Goal: Transaction & Acquisition: Purchase product/service

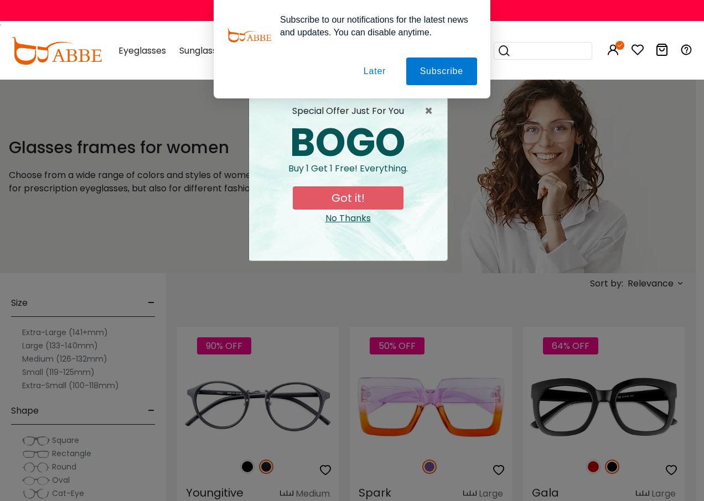
click at [0, 0] on button "Later" at bounding box center [0, 0] width 0 height 0
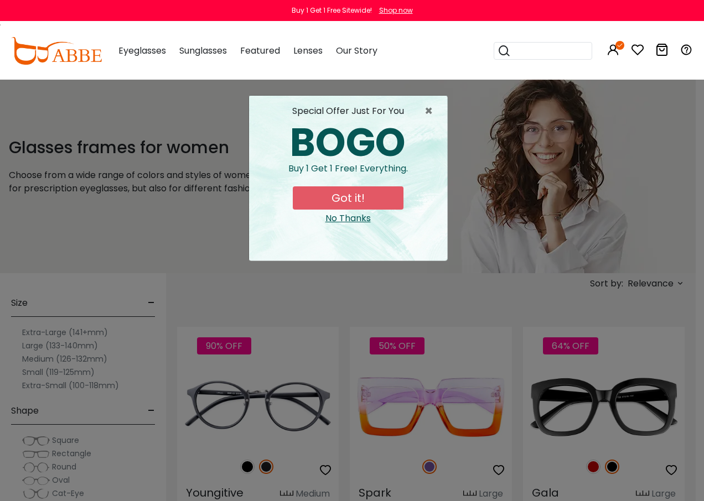
click at [360, 205] on button "Got it!" at bounding box center [348, 197] width 111 height 23
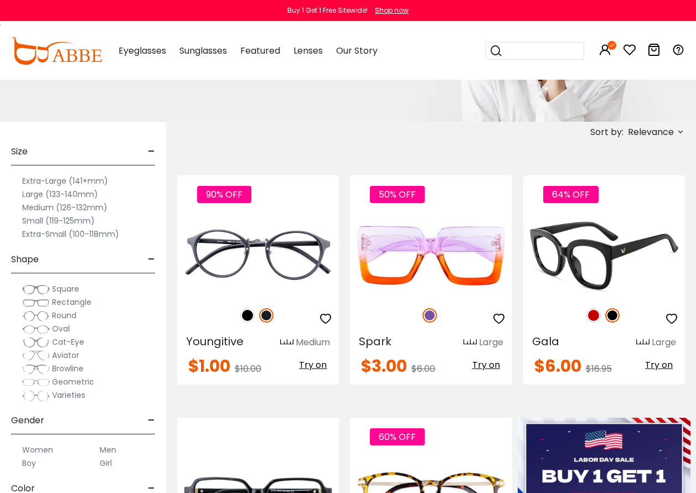
scroll to position [111, 0]
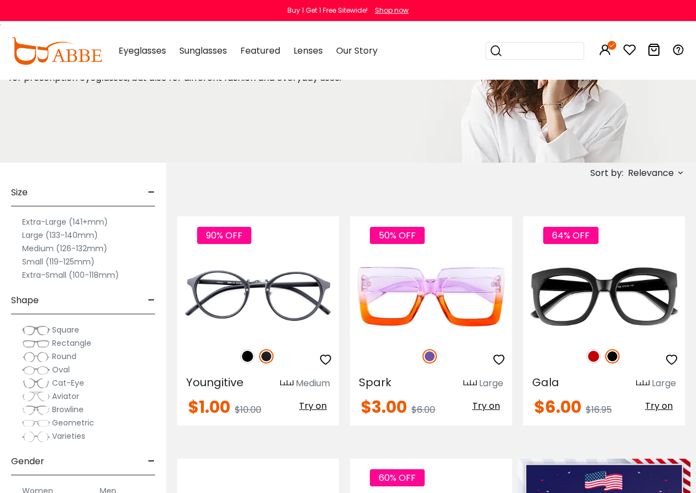
click at [678, 171] on icon at bounding box center [680, 172] width 9 height 9
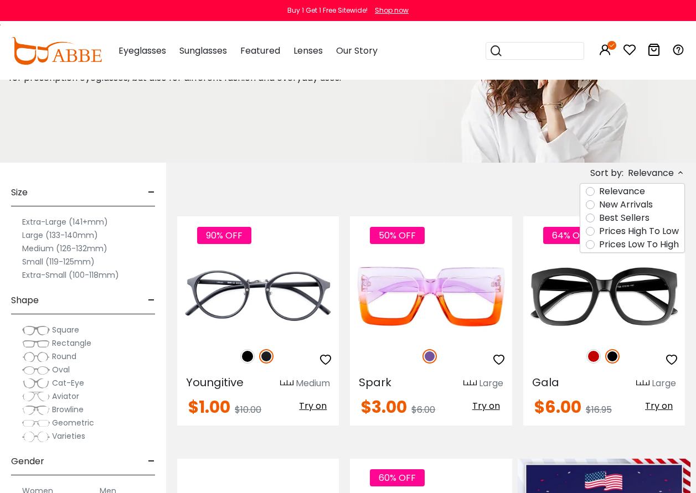
click at [599, 246] on label "Prices Low To High" at bounding box center [639, 244] width 80 height 13
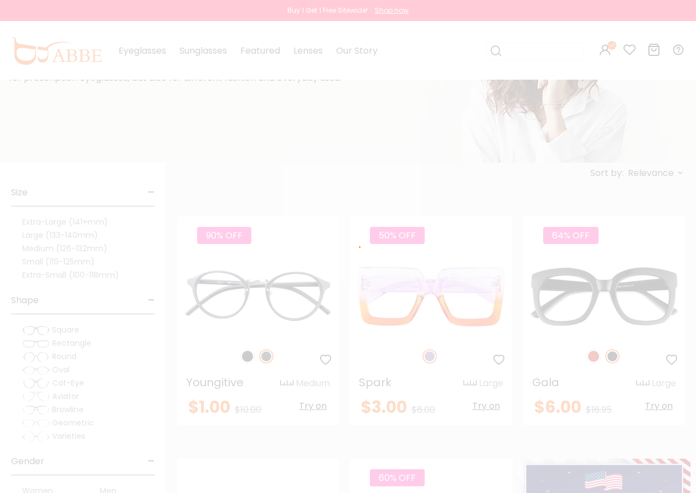
scroll to position [42, 0]
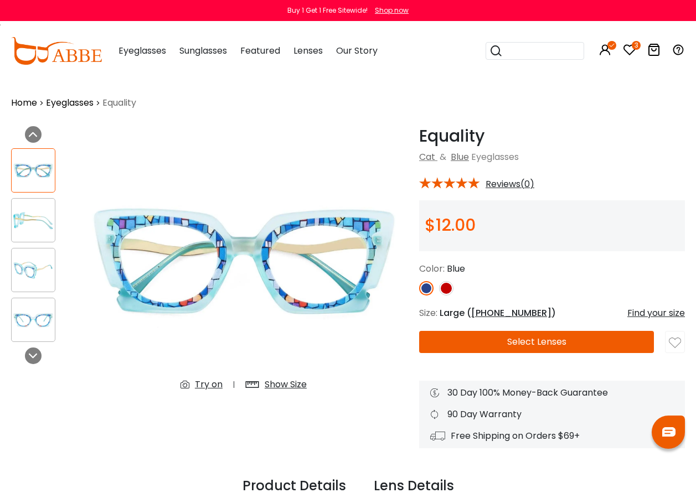
click at [449, 292] on img at bounding box center [446, 288] width 14 height 14
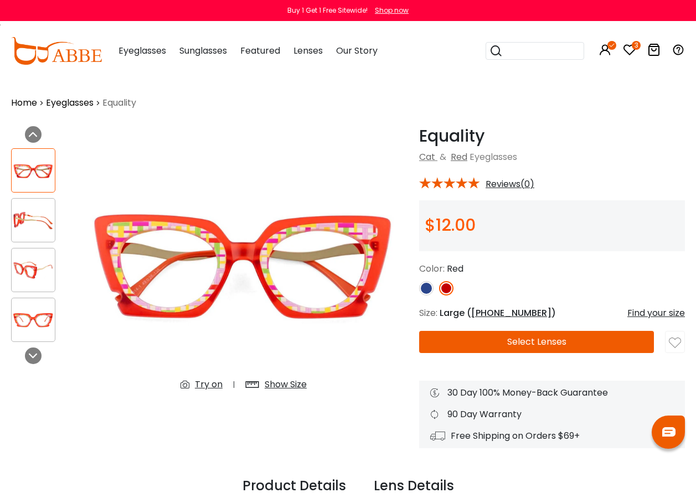
click at [209, 386] on div "Try on" at bounding box center [209, 384] width 28 height 13
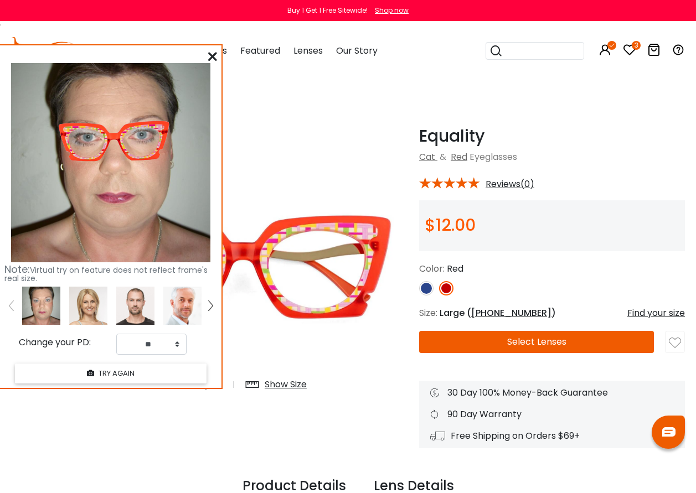
click at [423, 285] on img at bounding box center [426, 288] width 14 height 14
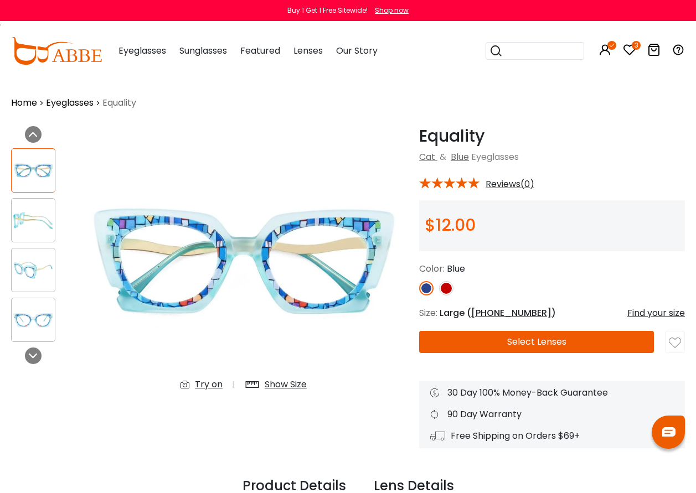
click at [212, 388] on div "Try on" at bounding box center [209, 384] width 28 height 13
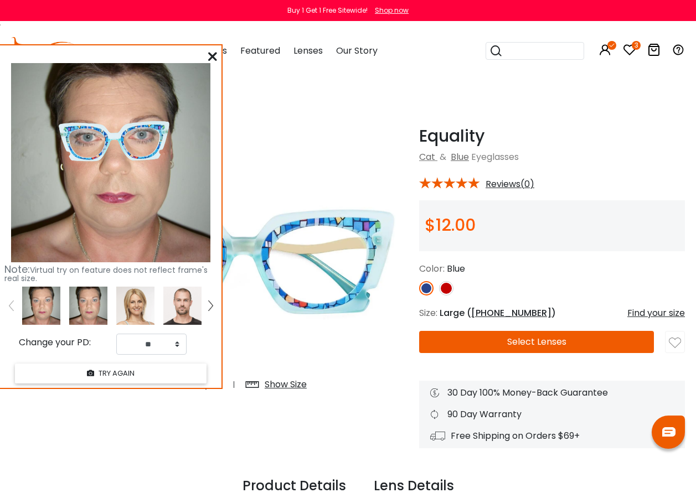
click at [212, 52] on icon at bounding box center [212, 56] width 9 height 9
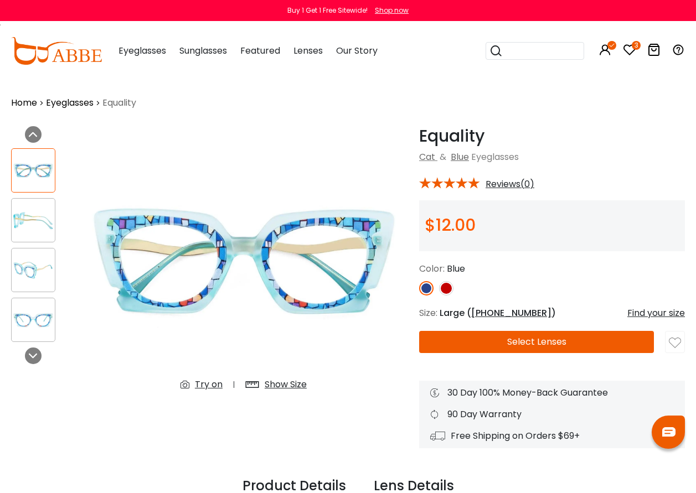
click at [212, 383] on div "Try on" at bounding box center [209, 384] width 28 height 13
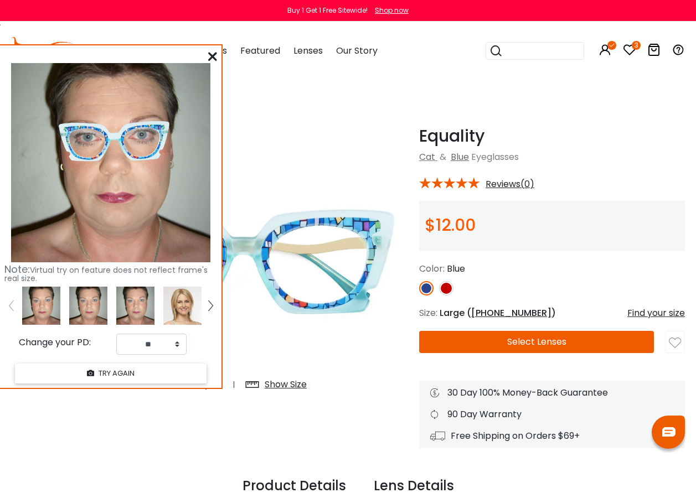
click at [523, 342] on button "Select Lenses" at bounding box center [536, 342] width 235 height 22
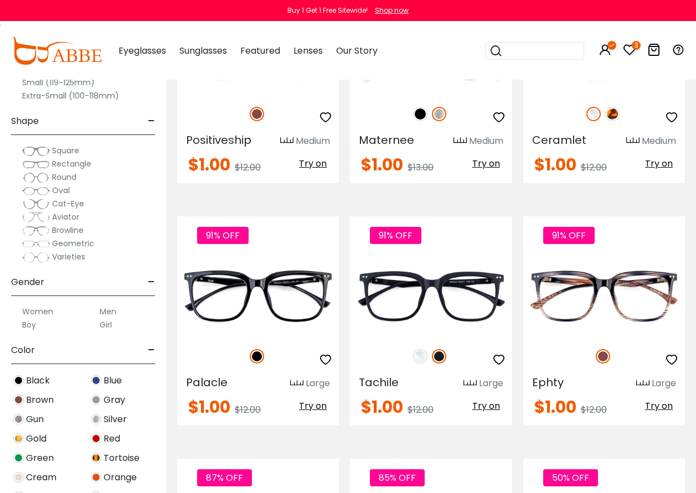
scroll to position [4260, 0]
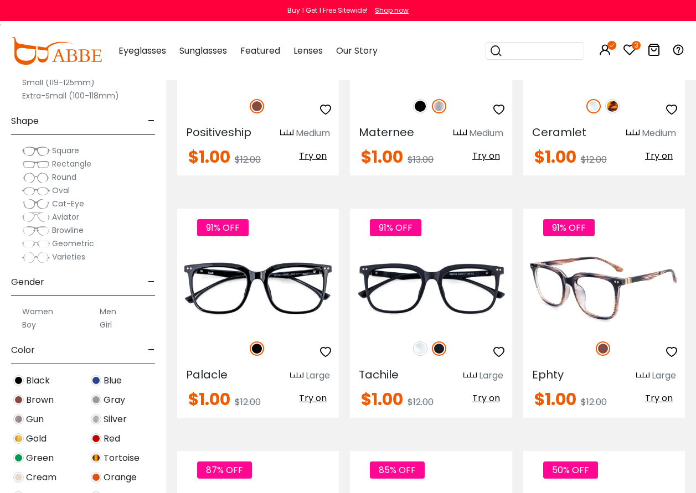
click at [663, 397] on span "Try on" at bounding box center [659, 398] width 28 height 13
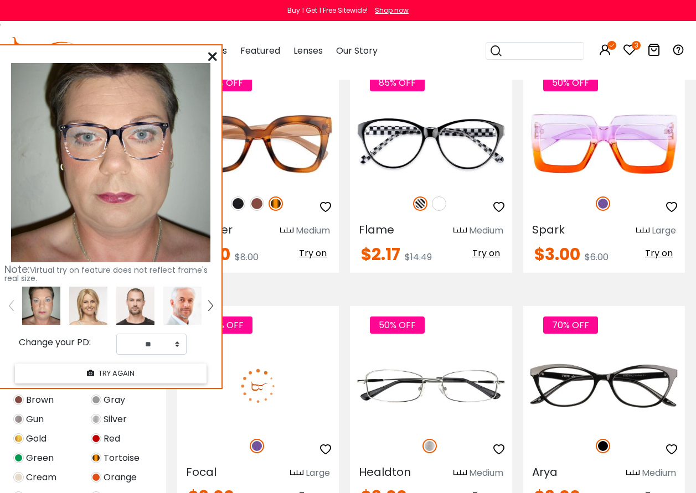
scroll to position [4703, 0]
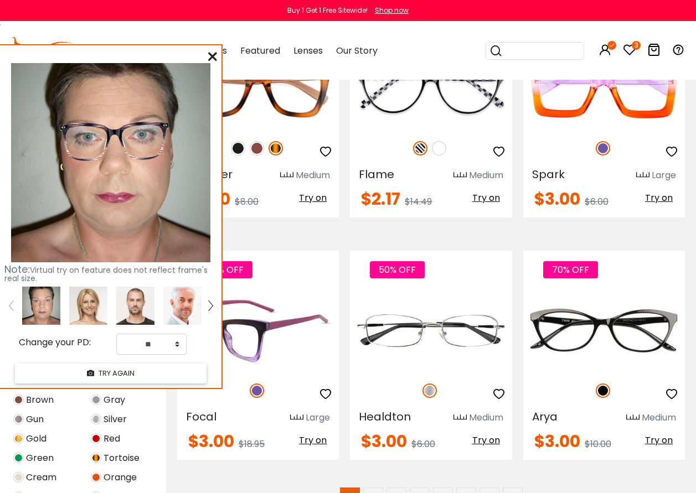
click at [322, 437] on span "Try on" at bounding box center [313, 440] width 28 height 13
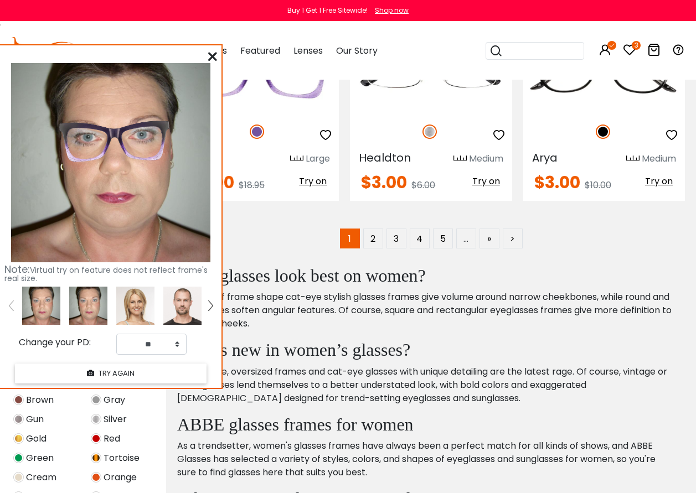
scroll to position [4869, 0]
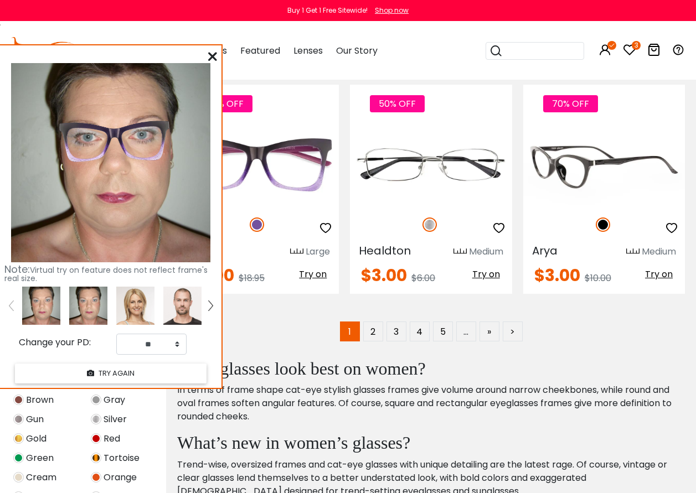
click at [667, 277] on span "Try on" at bounding box center [659, 274] width 28 height 13
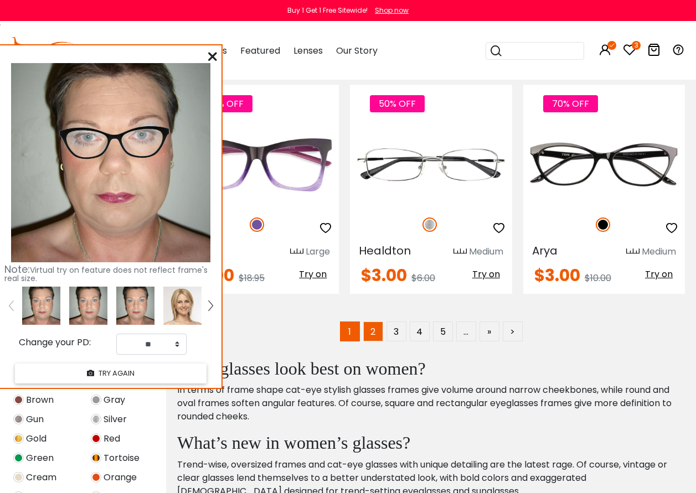
click at [375, 335] on link "2" at bounding box center [373, 331] width 20 height 20
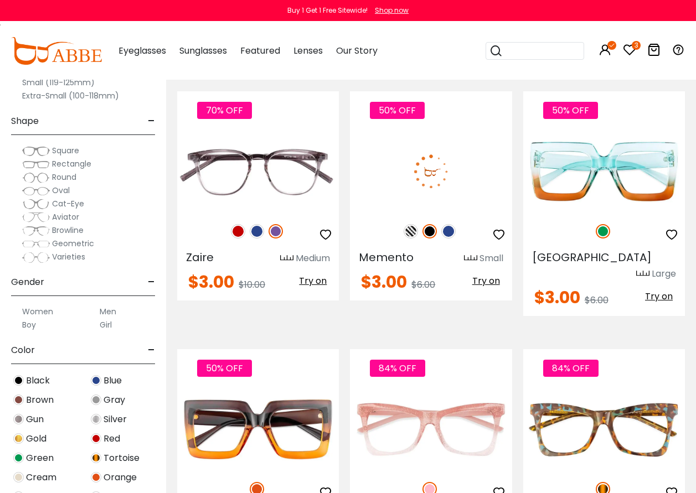
scroll to position [332, 0]
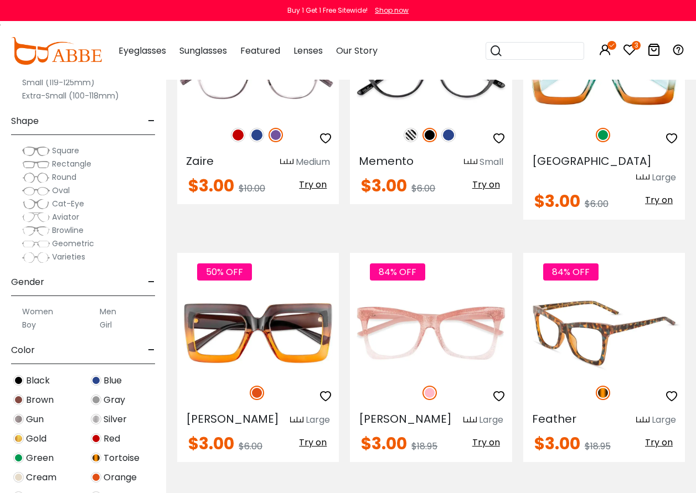
click at [657, 436] on span "Try on" at bounding box center [659, 442] width 28 height 13
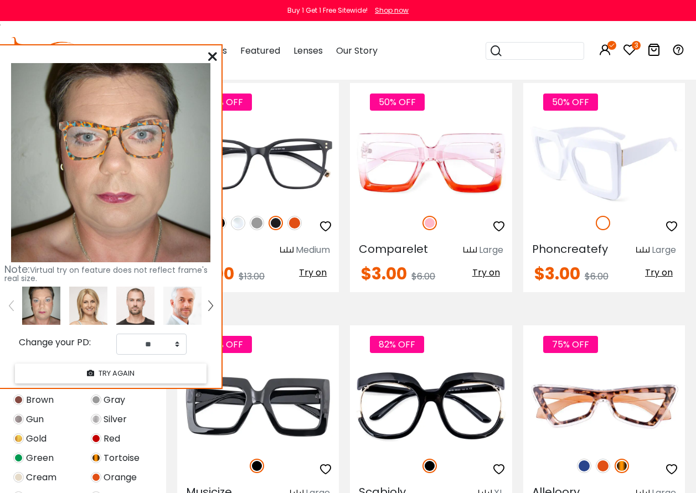
scroll to position [830, 0]
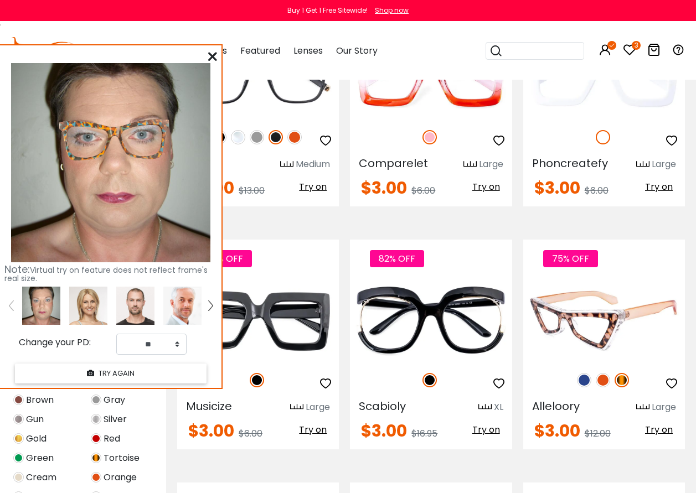
click at [662, 423] on span "Try on" at bounding box center [659, 429] width 28 height 13
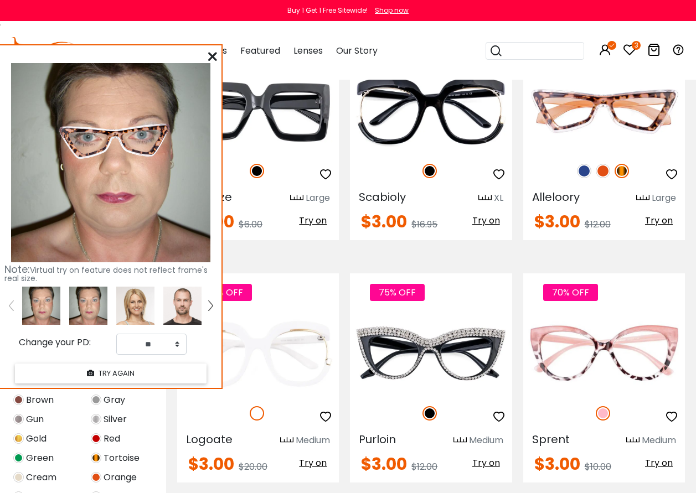
scroll to position [1051, 0]
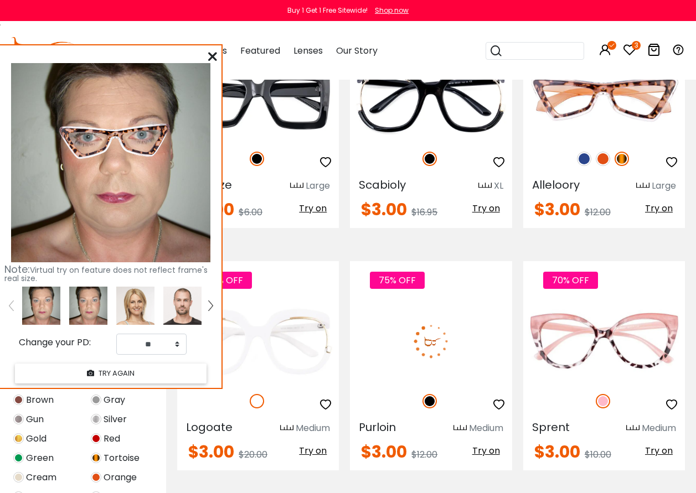
click at [490, 444] on span "Try on" at bounding box center [486, 450] width 28 height 13
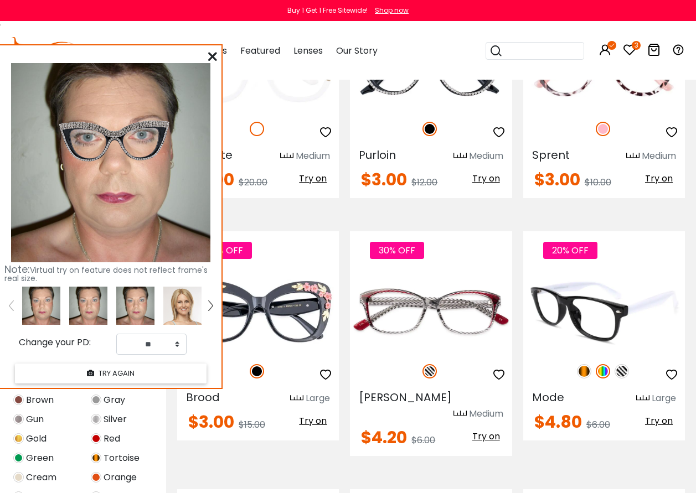
scroll to position [1328, 0]
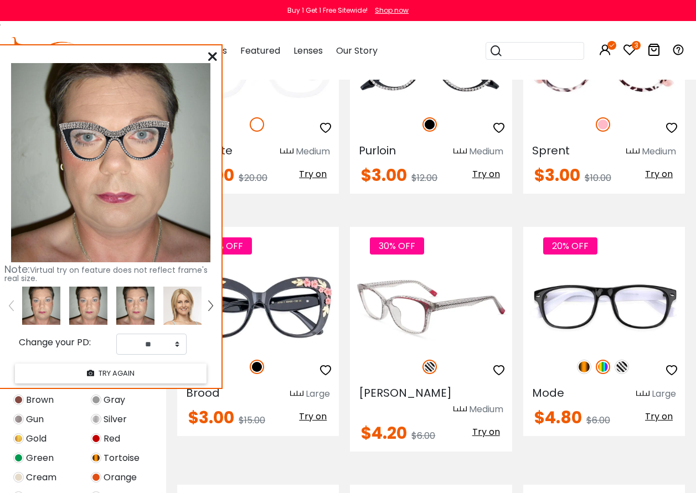
click at [489, 425] on span "Try on" at bounding box center [486, 431] width 28 height 13
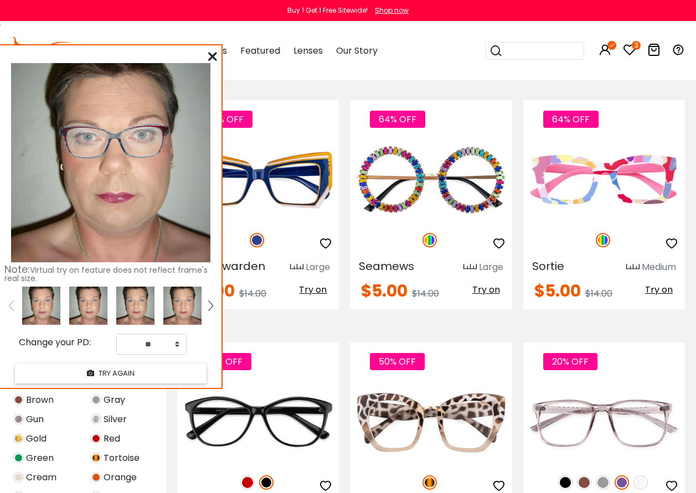
scroll to position [1771, 0]
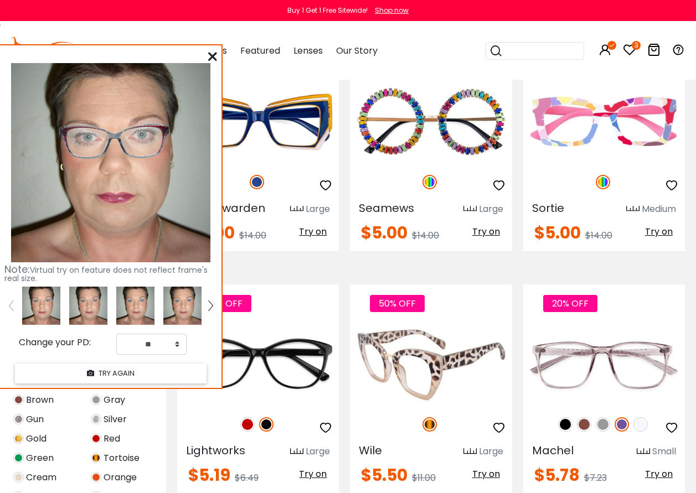
click at [494, 468] on span "Try on" at bounding box center [486, 474] width 28 height 13
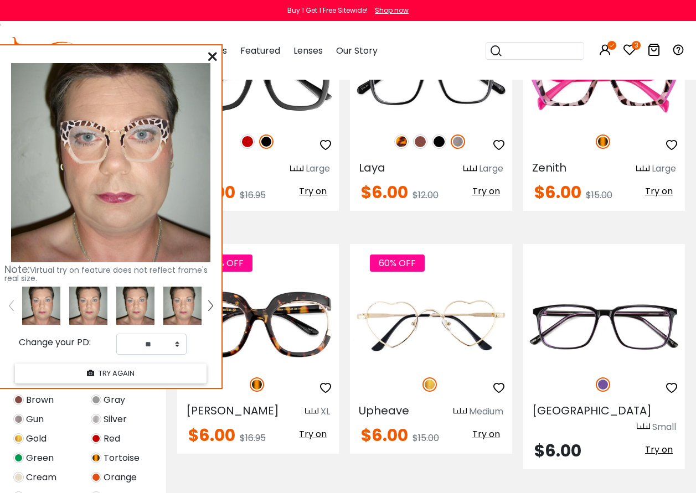
scroll to position [2158, 0]
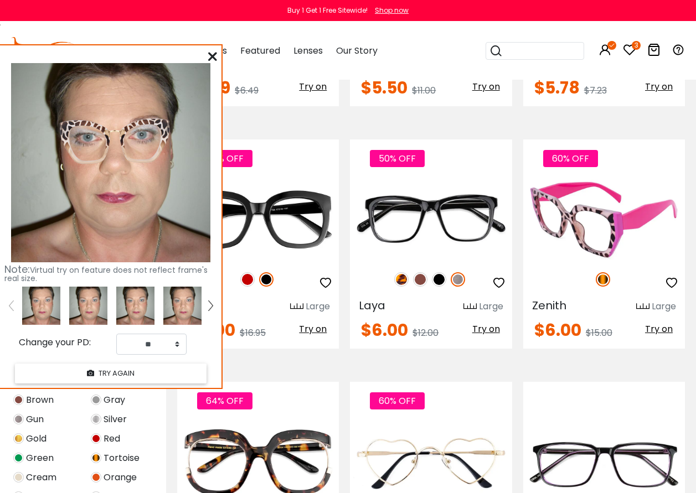
click at [657, 323] on span "Try on" at bounding box center [659, 329] width 28 height 13
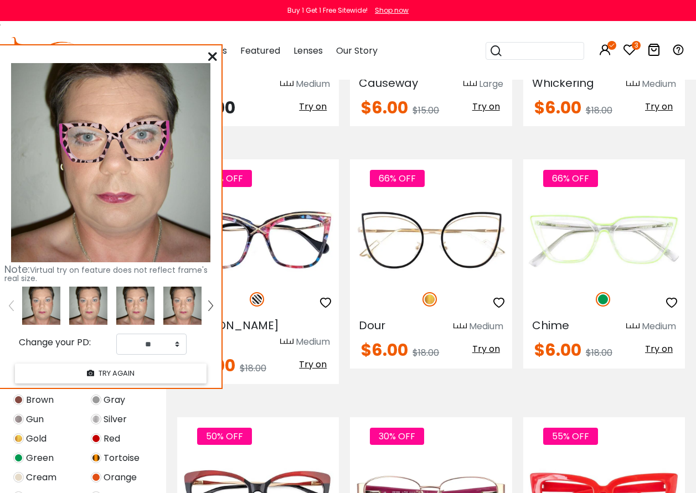
scroll to position [2767, 0]
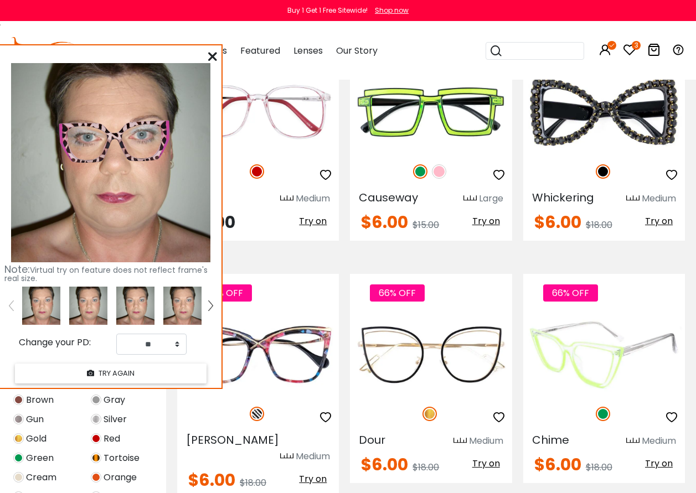
click at [667, 457] on span "Try on" at bounding box center [659, 463] width 28 height 13
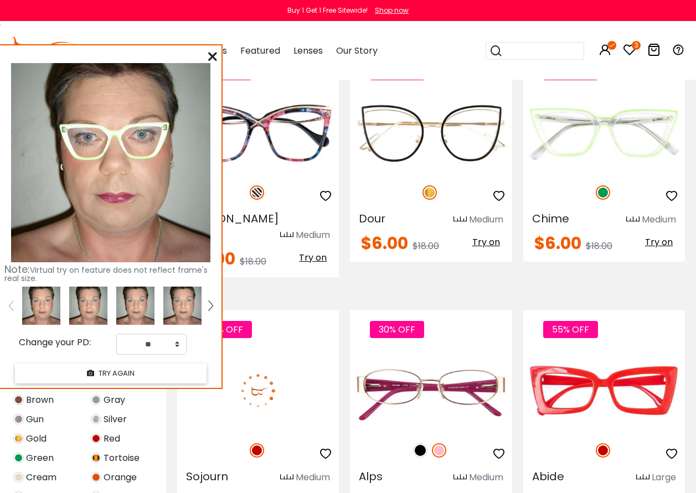
click at [313, 492] on span "Try on" at bounding box center [313, 500] width 28 height 13
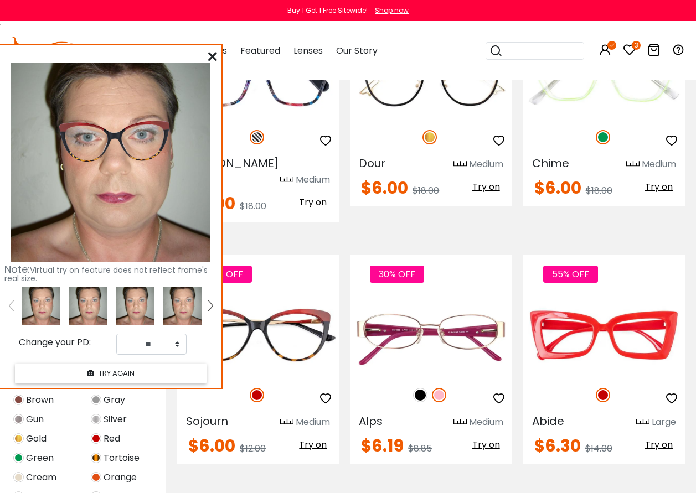
scroll to position [3265, 0]
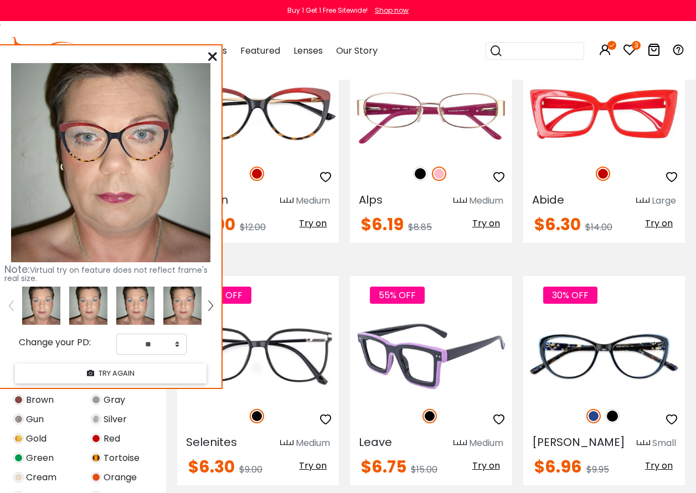
click at [483, 459] on span "Try on" at bounding box center [486, 465] width 28 height 13
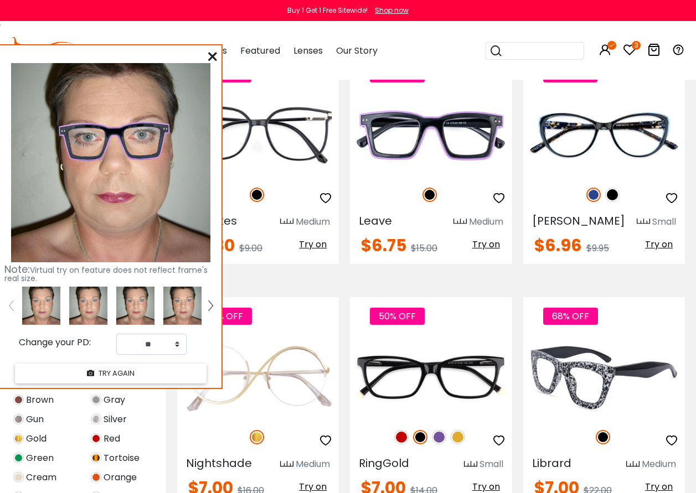
click at [663, 480] on span "Try on" at bounding box center [659, 486] width 28 height 13
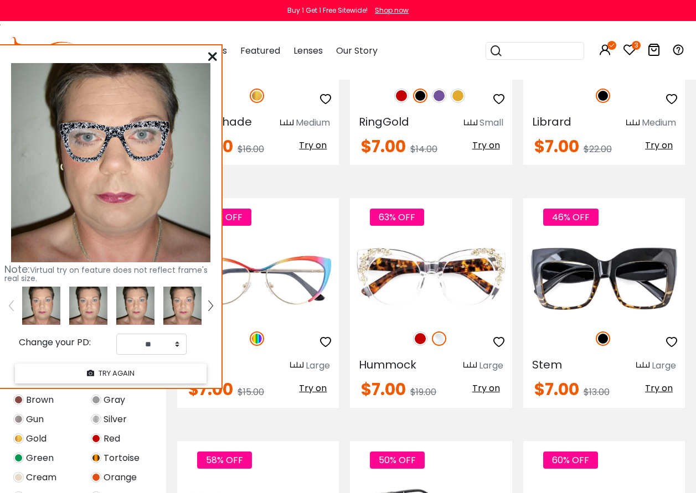
scroll to position [3818, 0]
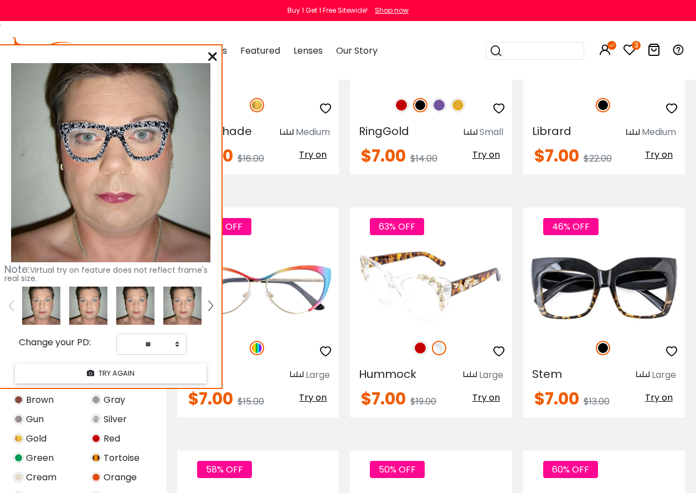
click at [481, 391] on span "Try on" at bounding box center [486, 397] width 28 height 13
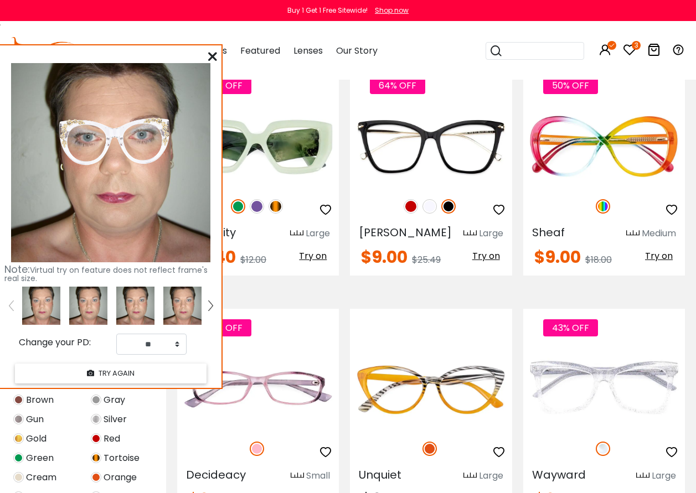
scroll to position [4703, 0]
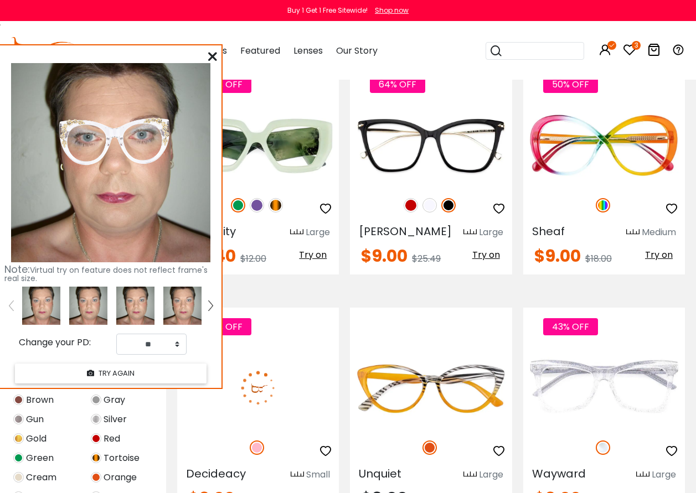
click at [305, 491] on span "Try on" at bounding box center [313, 497] width 28 height 13
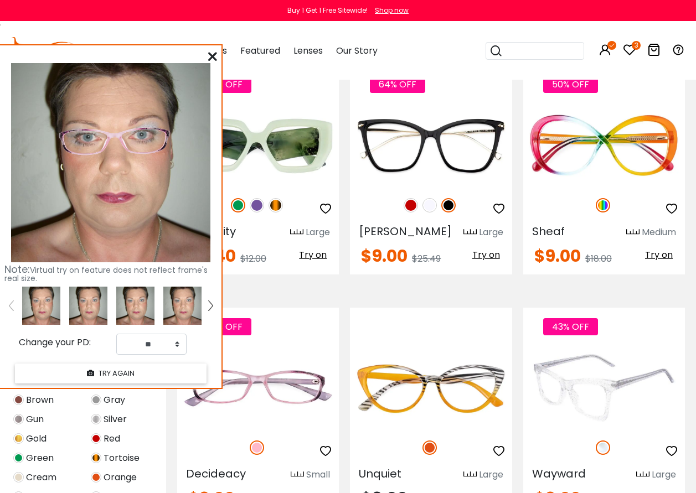
click at [655, 491] on span "Try on" at bounding box center [659, 497] width 28 height 13
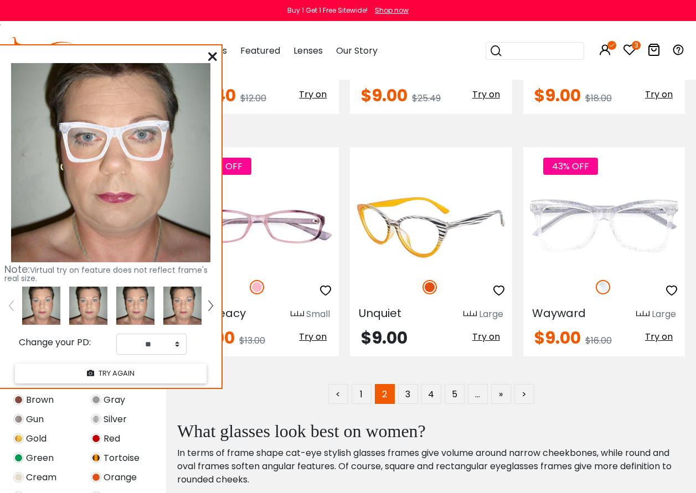
scroll to position [4869, 0]
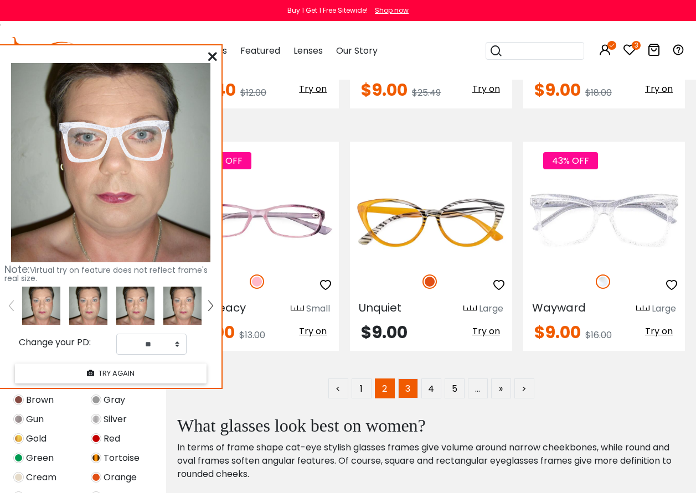
click at [411, 378] on link "3" at bounding box center [408, 388] width 20 height 20
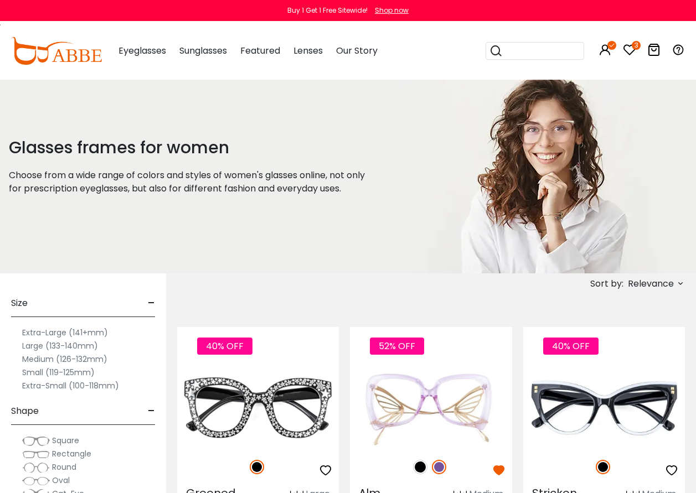
click at [392, 11] on div "Shop now" at bounding box center [392, 11] width 34 height 10
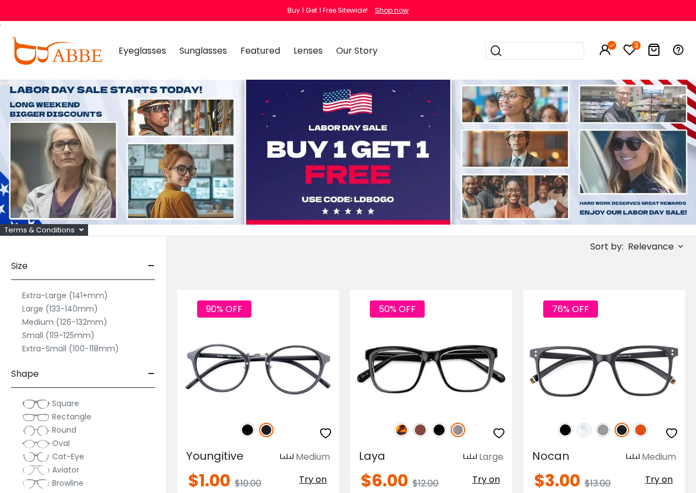
click at [656, 52] on icon at bounding box center [653, 49] width 13 height 13
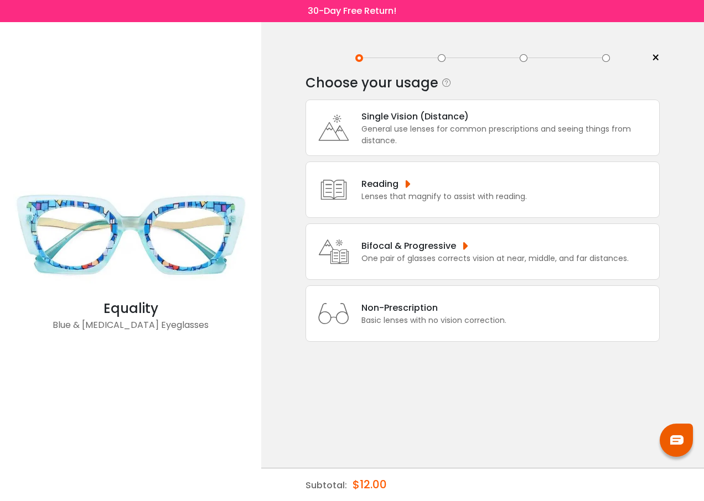
click at [397, 116] on div "Single Vision (Distance)" at bounding box center [507, 117] width 292 height 14
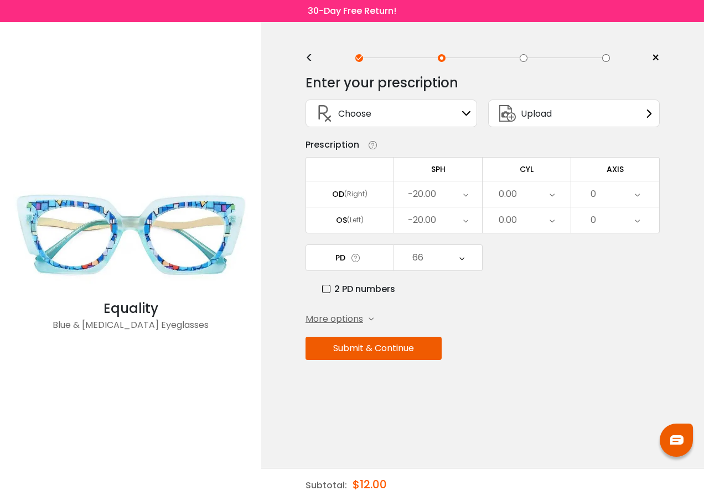
click at [465, 196] on icon at bounding box center [465, 193] width 5 height 25
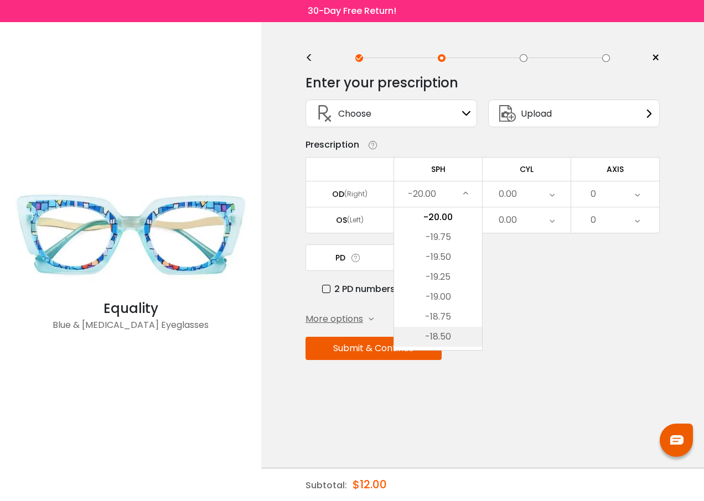
scroll to position [55, 0]
click at [445, 328] on li "-18.00" at bounding box center [438, 322] width 88 height 20
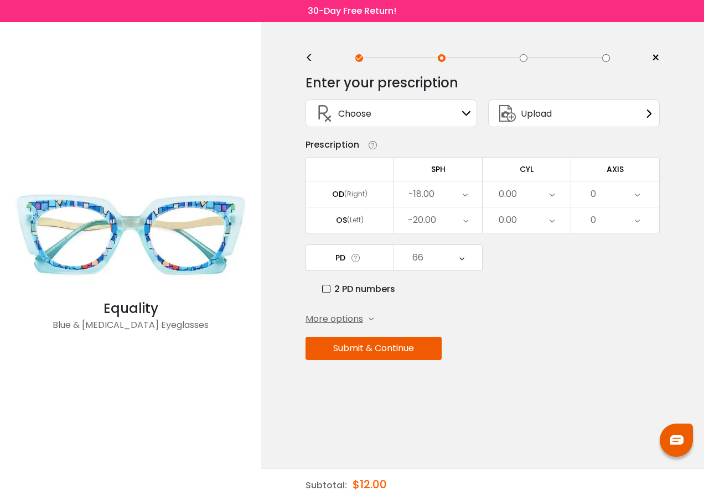
click at [464, 220] on icon at bounding box center [465, 219] width 5 height 25
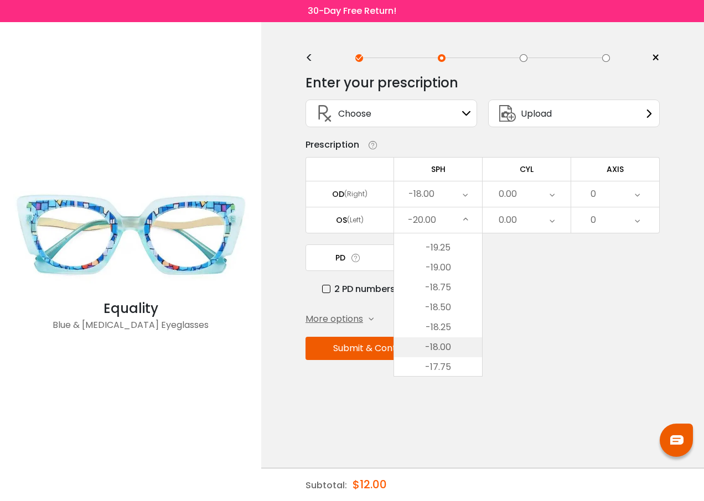
click at [451, 350] on li "-18.00" at bounding box center [438, 348] width 88 height 20
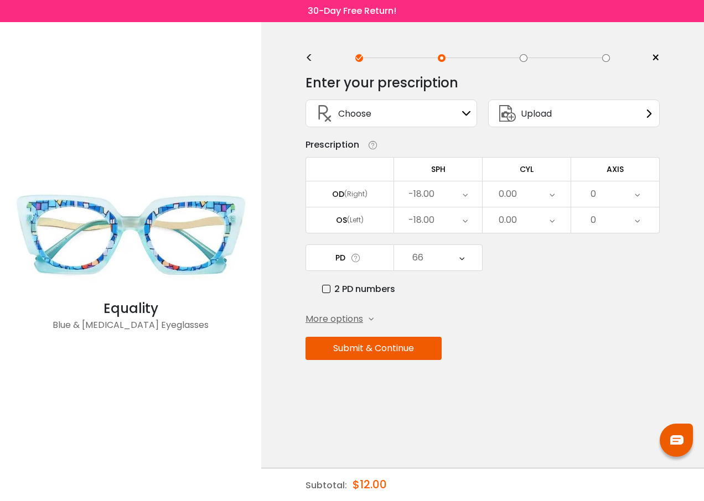
click at [461, 257] on icon at bounding box center [461, 257] width 5 height 25
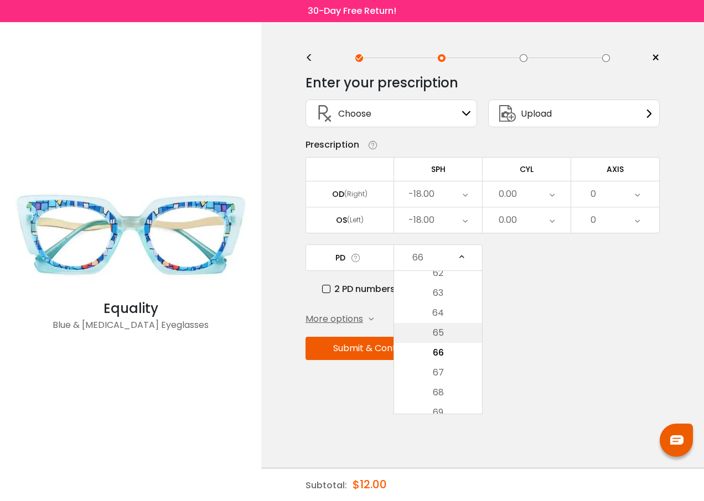
click at [449, 334] on li "65" at bounding box center [438, 333] width 88 height 20
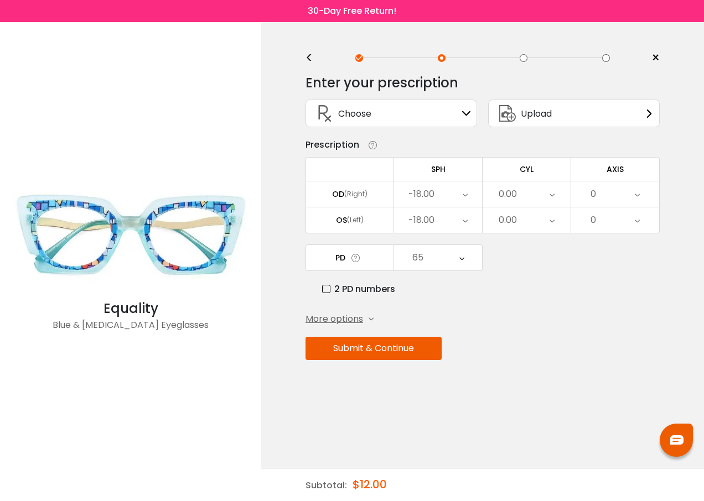
click at [368, 348] on button "Submit & Continue" at bounding box center [373, 348] width 136 height 23
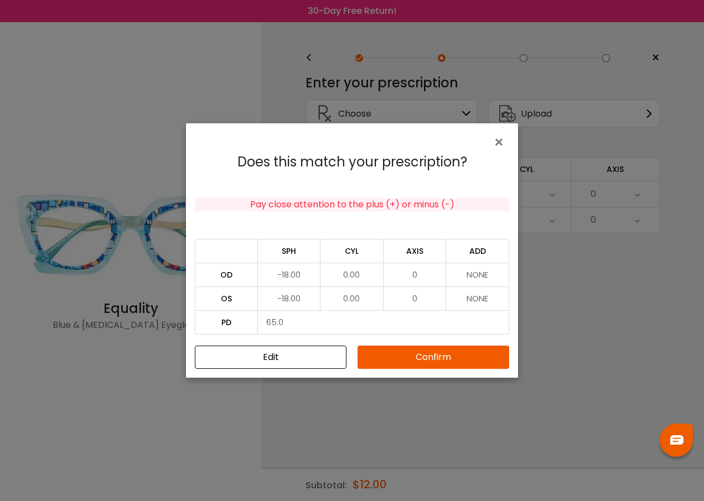
click at [412, 353] on button "Confirm" at bounding box center [433, 357] width 152 height 23
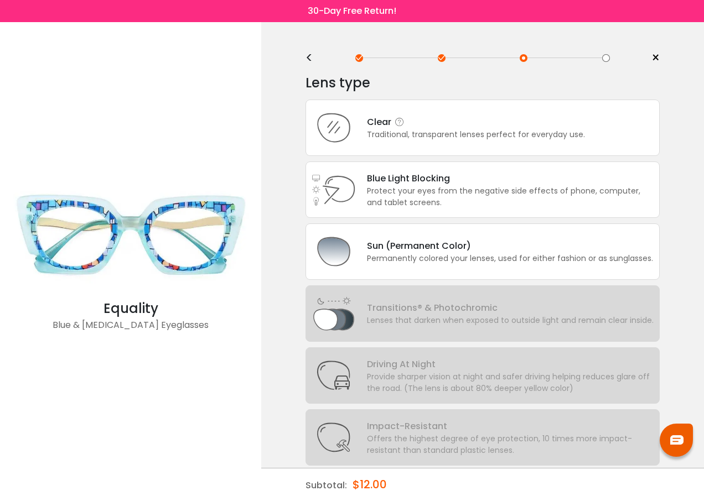
click at [386, 115] on div "Clear Traditional, transparent lenses perfect for everyday use." at bounding box center [482, 128] width 354 height 56
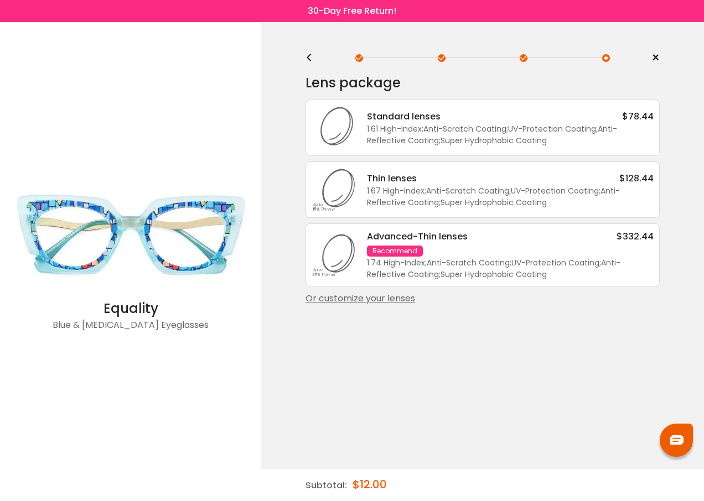
click at [397, 298] on div "Or customize your lenses" at bounding box center [482, 298] width 354 height 13
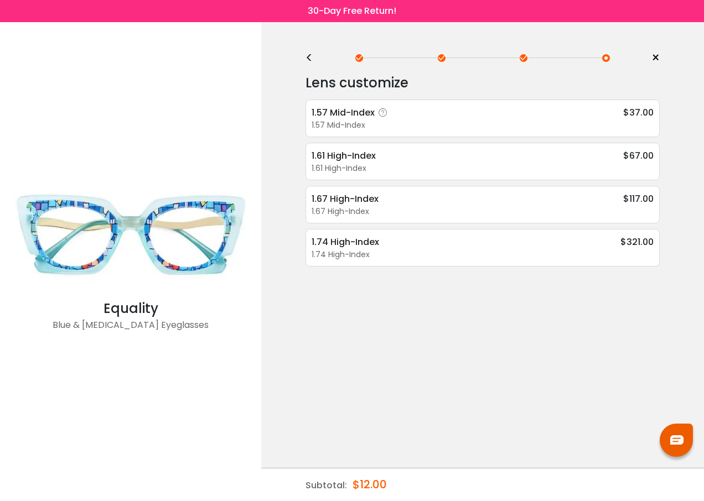
click at [357, 112] on div "1.57 Mid-Index" at bounding box center [352, 113] width 80 height 14
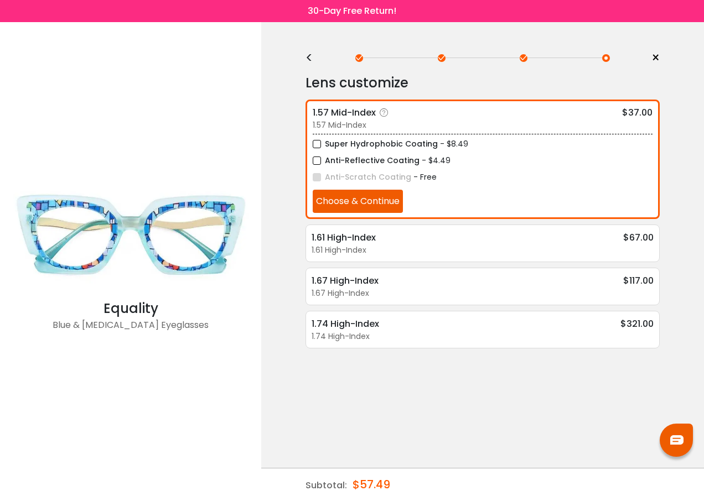
click at [362, 201] on button "Choose & Continue" at bounding box center [358, 201] width 90 height 23
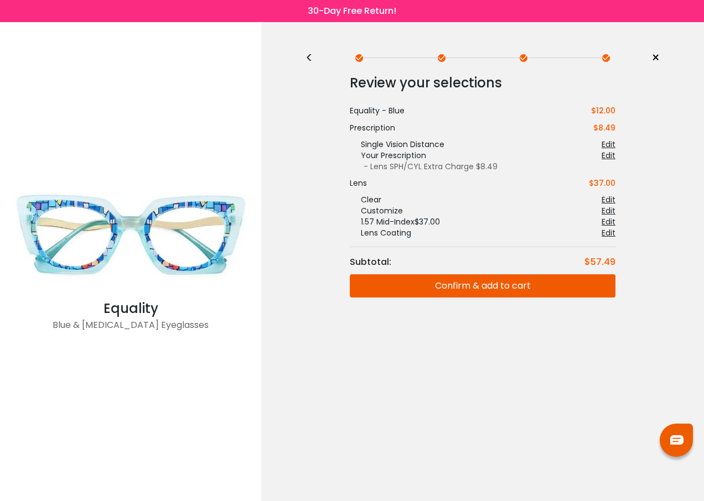
click at [464, 283] on button "Confirm & add to cart" at bounding box center [483, 285] width 266 height 23
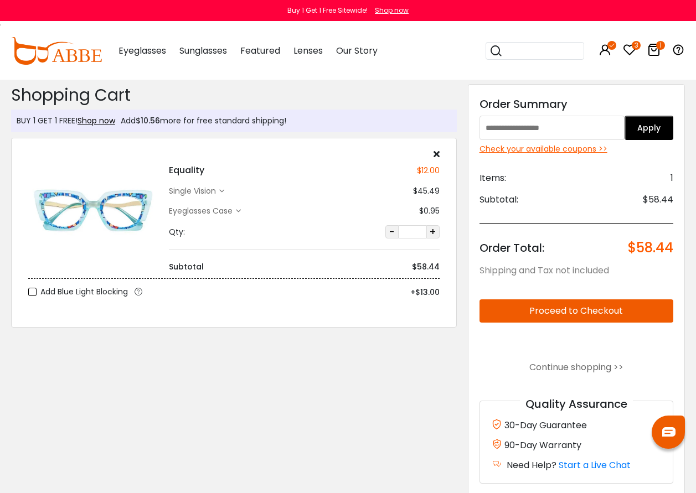
click at [630, 49] on icon at bounding box center [628, 49] width 13 height 13
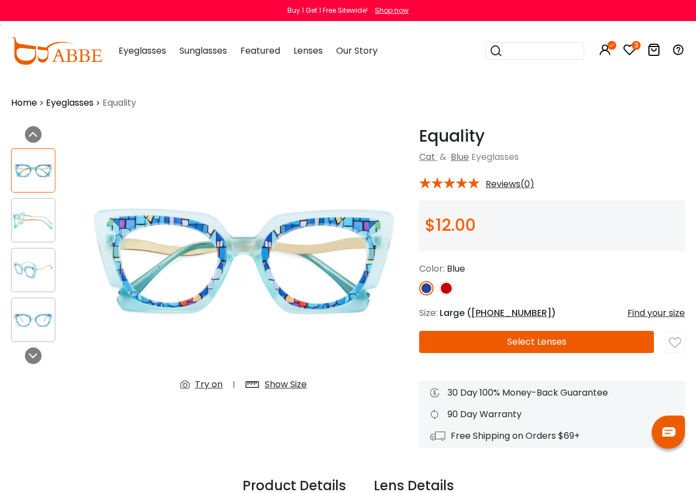
click at [443, 285] on img at bounding box center [446, 288] width 14 height 14
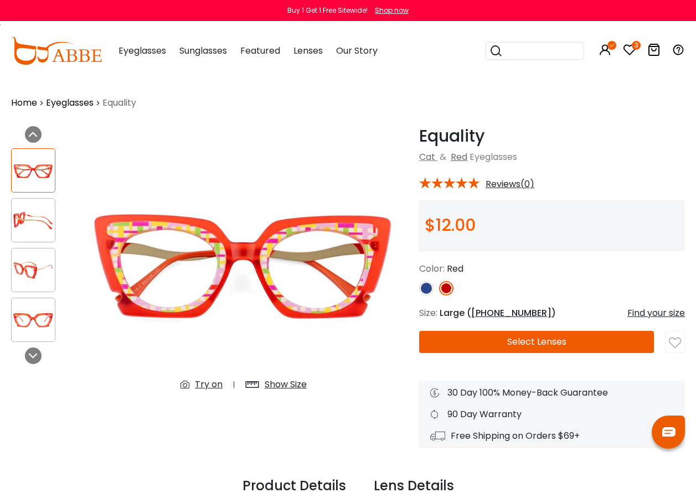
click at [505, 342] on button "Select Lenses" at bounding box center [536, 342] width 235 height 22
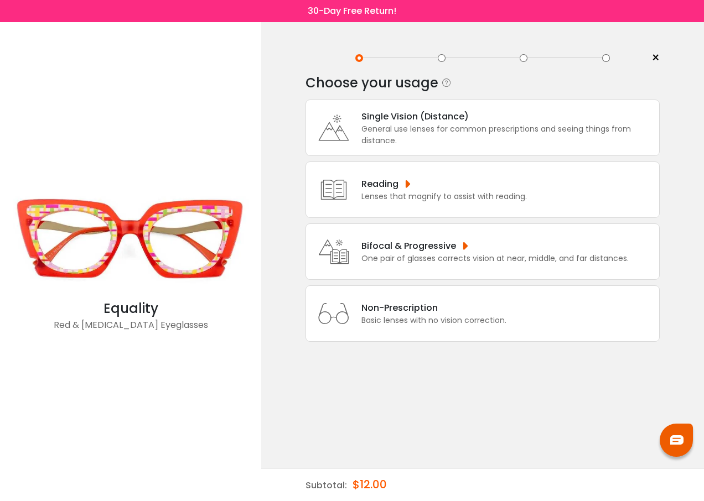
click at [389, 107] on div "Single Vision (Distance) General use lenses for common prescriptions and seeing…" at bounding box center [482, 128] width 354 height 56
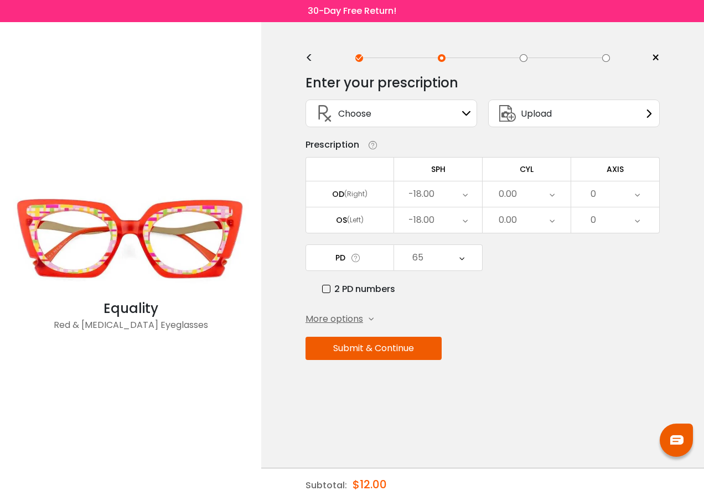
click at [373, 344] on button "Submit & Continue" at bounding box center [373, 348] width 136 height 23
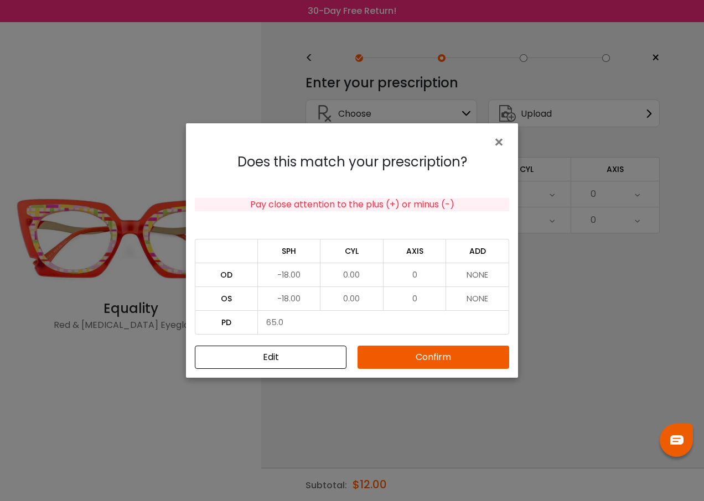
click at [432, 361] on button "Confirm" at bounding box center [433, 357] width 152 height 23
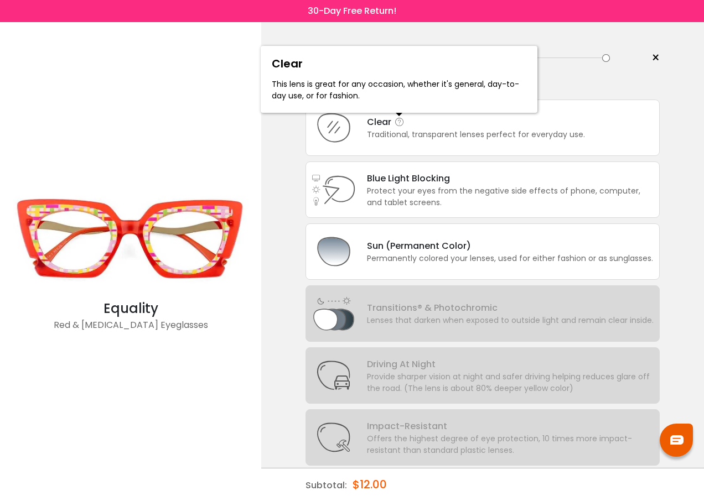
click at [394, 125] on icon at bounding box center [399, 122] width 11 height 11
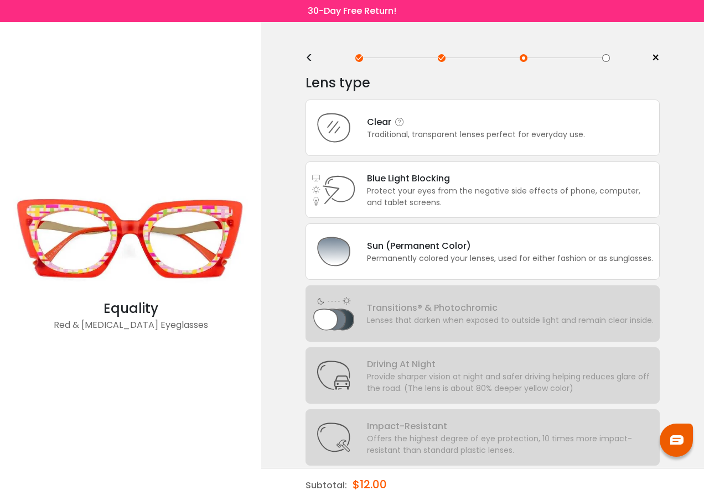
click at [336, 129] on icon at bounding box center [334, 128] width 44 height 44
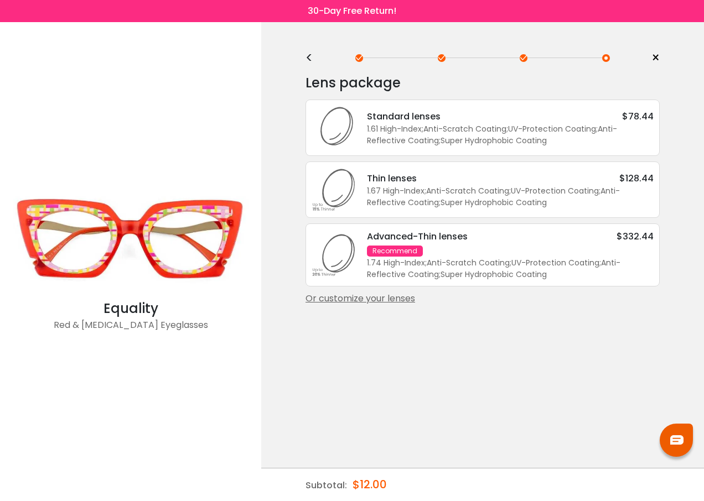
click at [345, 297] on div "Or customize your lenses" at bounding box center [482, 298] width 354 height 13
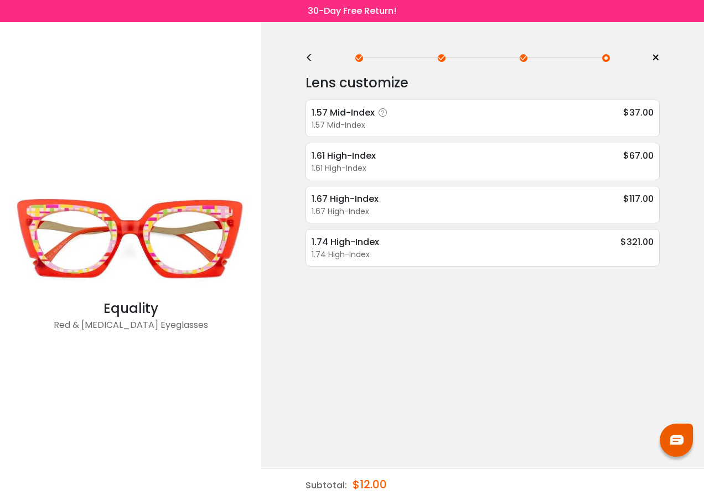
click at [352, 108] on div "1.57 Mid-Index" at bounding box center [352, 113] width 80 height 14
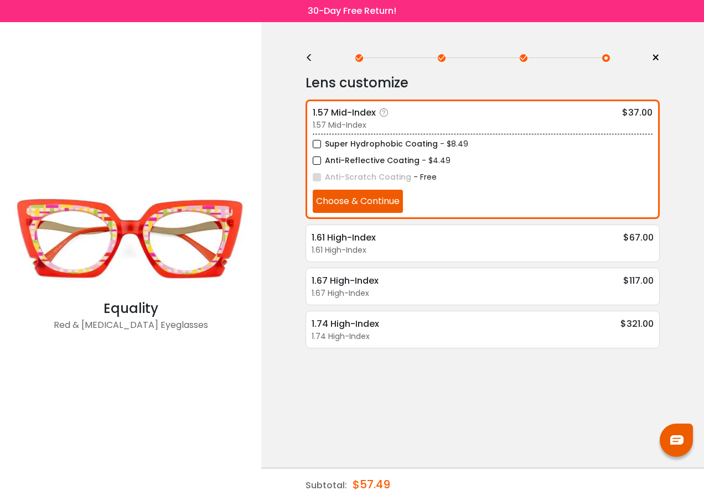
click at [355, 201] on button "Choose & Continue" at bounding box center [358, 201] width 90 height 23
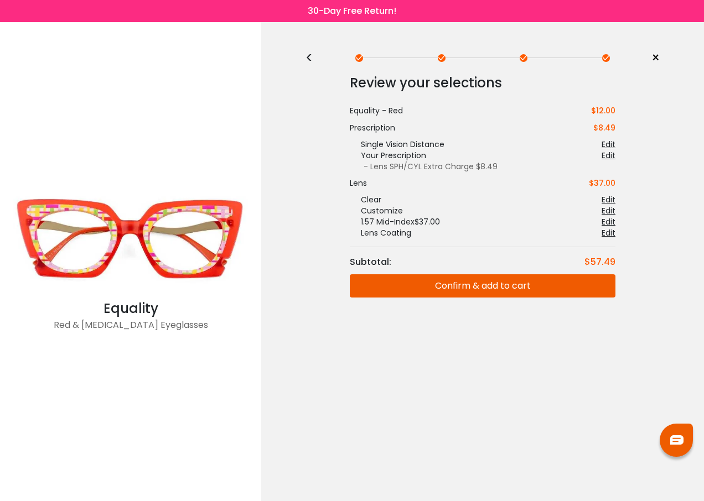
click at [505, 288] on button "Confirm & add to cart" at bounding box center [483, 285] width 266 height 23
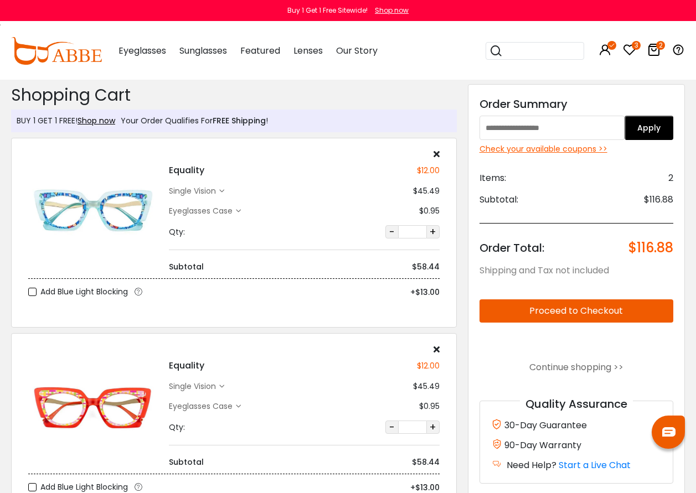
click at [586, 304] on button "Proceed to Checkout" at bounding box center [576, 310] width 194 height 23
click at [544, 124] on input "text" at bounding box center [552, 128] width 146 height 24
type input "****"
click at [644, 127] on button "Apply" at bounding box center [648, 128] width 49 height 24
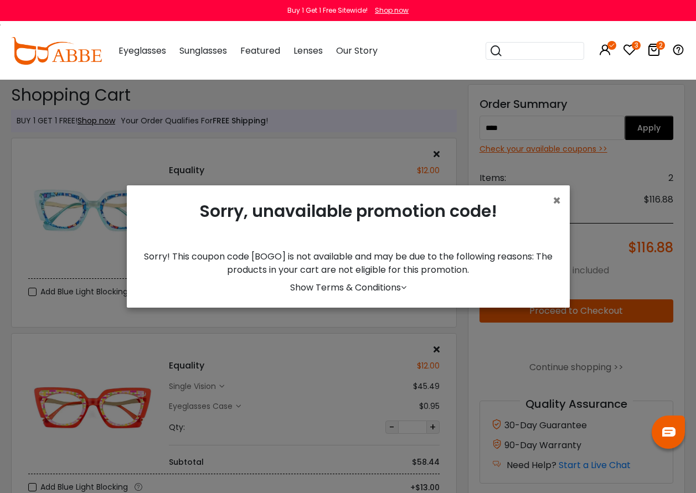
click at [376, 290] on link "Show Terms & Conditions" at bounding box center [348, 287] width 116 height 13
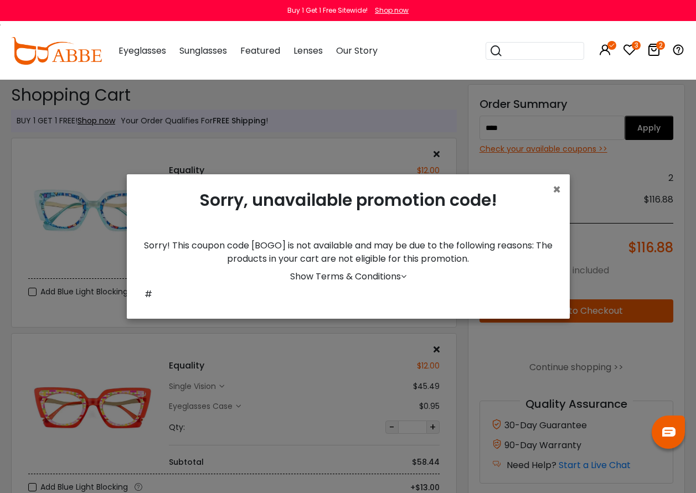
click at [401, 281] on icon at bounding box center [404, 276] width 6 height 9
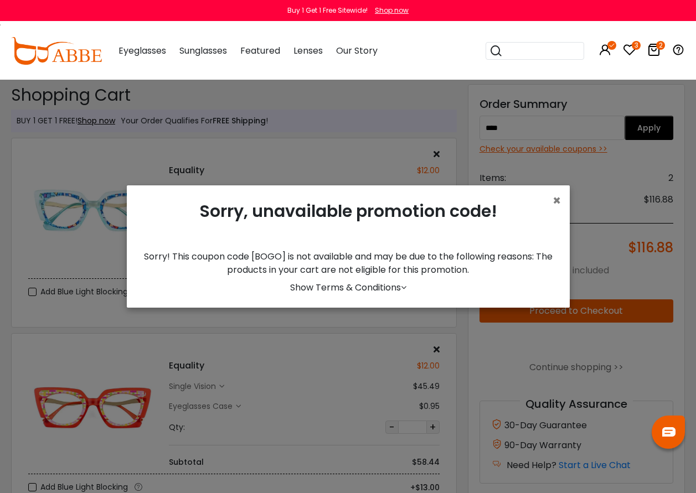
click at [399, 282] on div "× Sorry, unavailable promotion code! Sorry! This coupon code [BOGO] is not avai…" at bounding box center [348, 246] width 443 height 122
click at [401, 288] on icon at bounding box center [404, 287] width 6 height 9
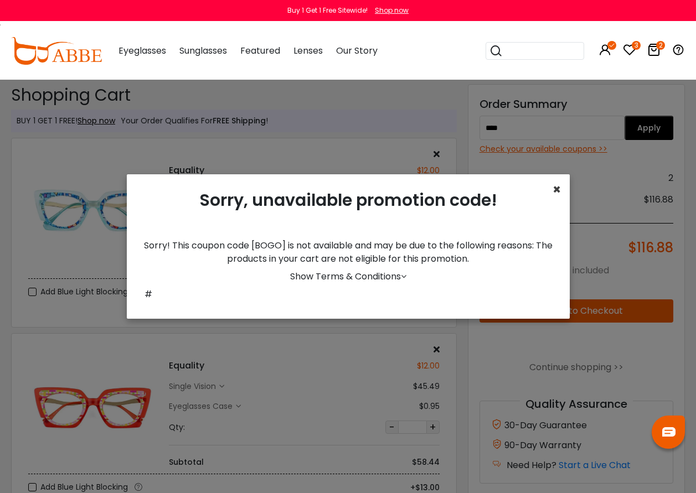
click at [556, 195] on span "×" at bounding box center [556, 189] width 8 height 18
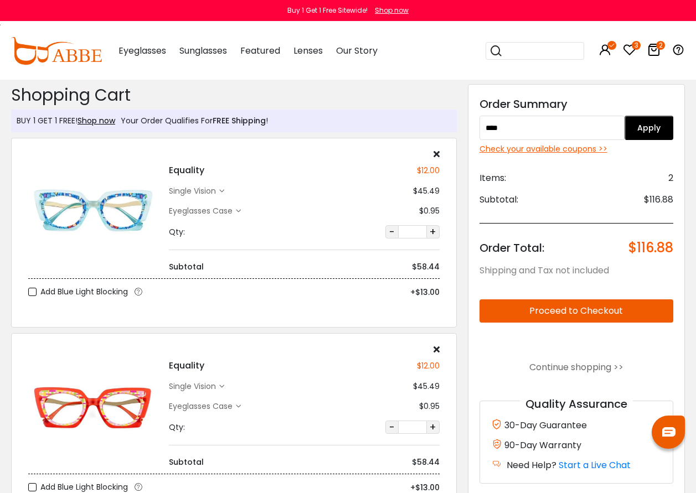
click at [387, 13] on div "Shop now" at bounding box center [392, 11] width 34 height 10
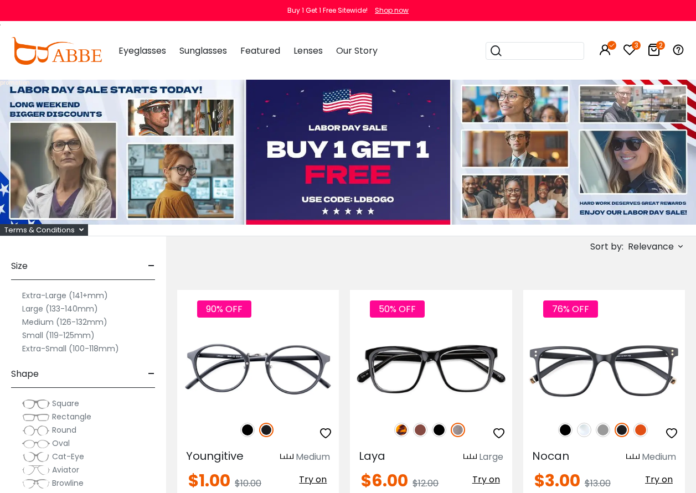
click at [679, 248] on icon at bounding box center [680, 246] width 9 height 9
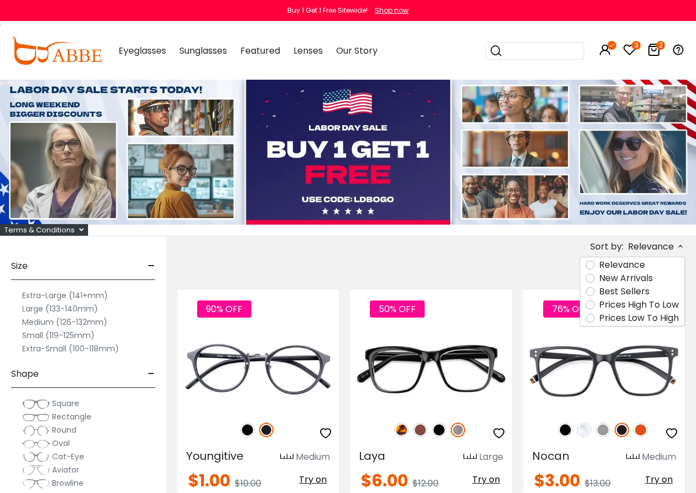
click at [599, 321] on label "Prices Low To High" at bounding box center [639, 318] width 80 height 13
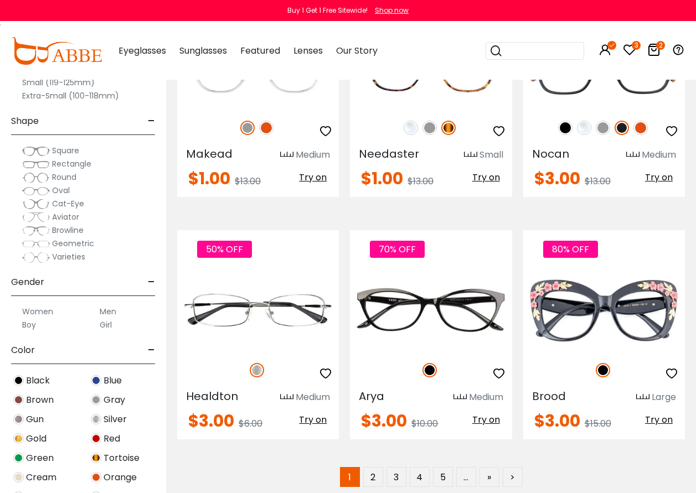
scroll to position [4703, 0]
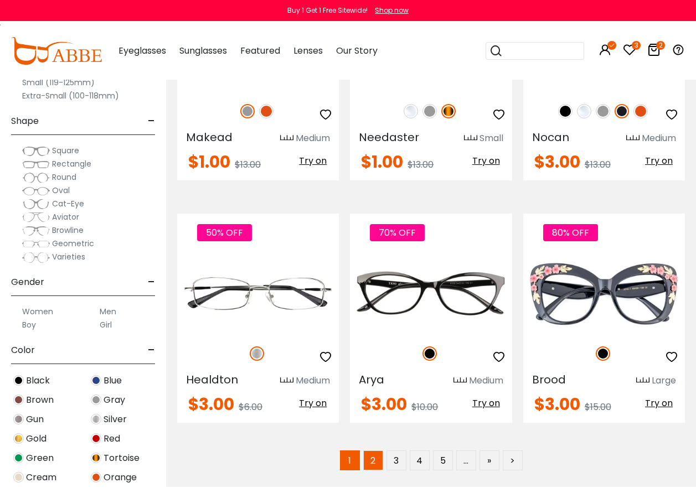
click at [375, 461] on link "2" at bounding box center [373, 460] width 20 height 20
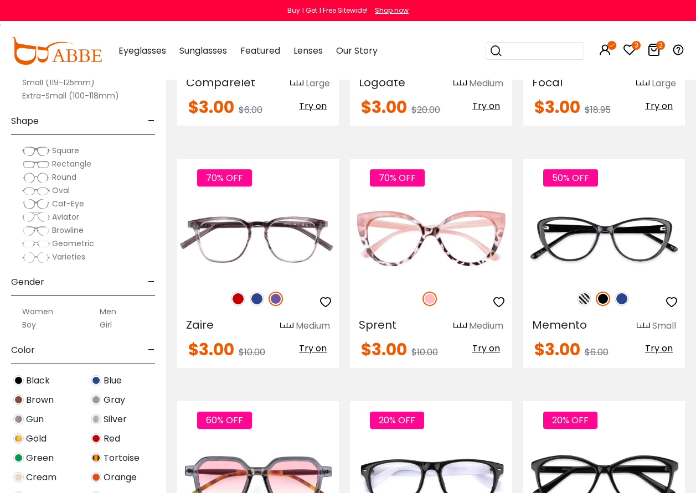
scroll to position [387, 0]
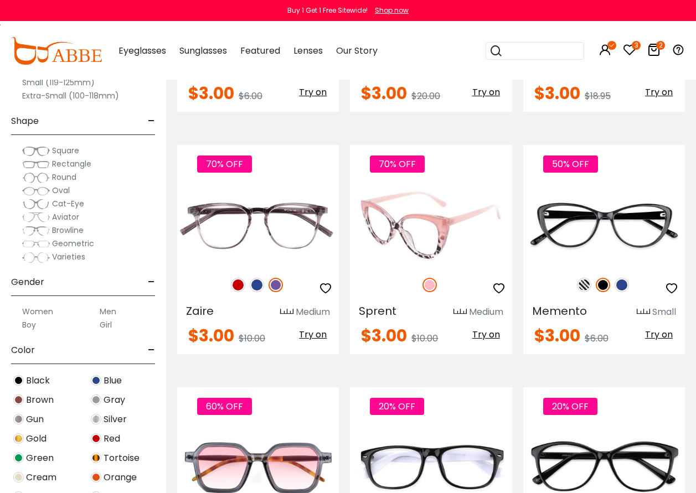
click at [487, 338] on span "Try on" at bounding box center [486, 334] width 28 height 13
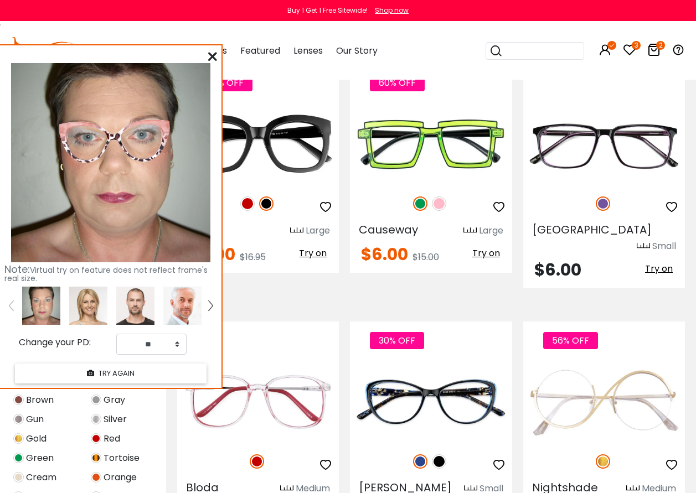
scroll to position [1051, 0]
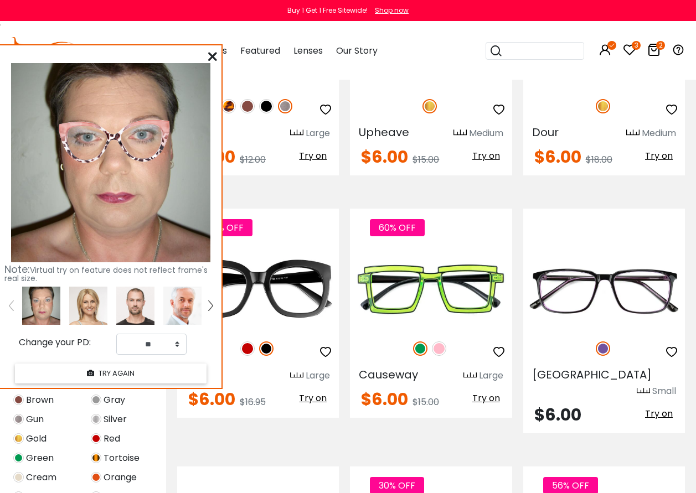
click at [576, 48] on div at bounding box center [534, 51] width 98 height 18
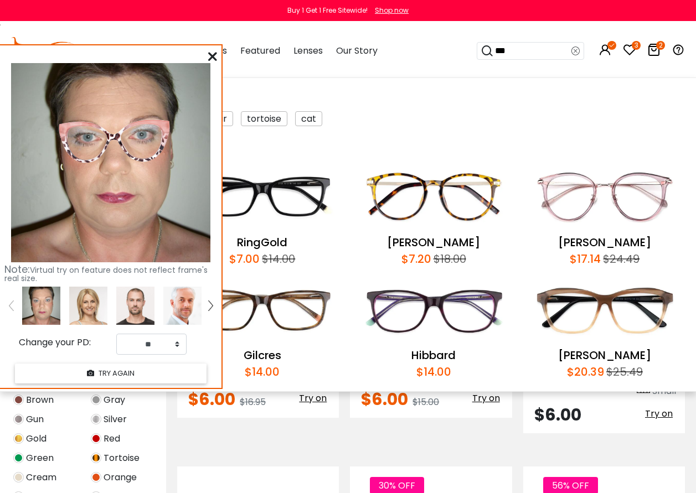
type input "****"
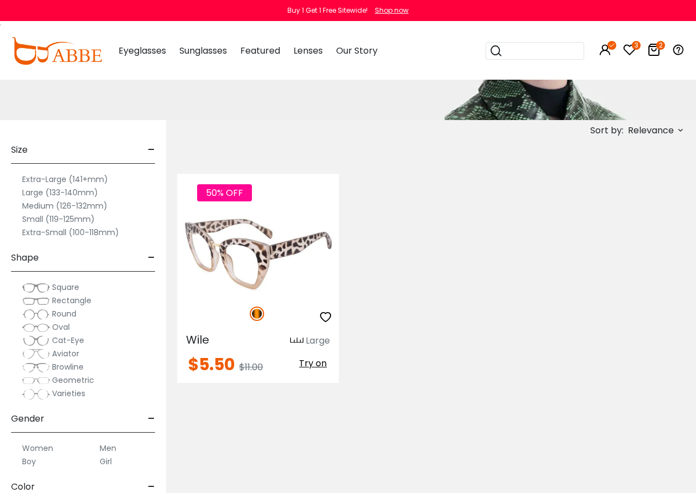
scroll to position [166, 0]
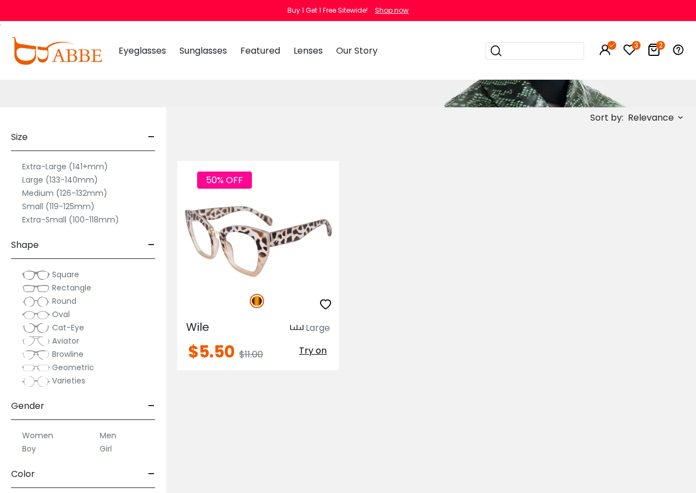
click at [316, 347] on span "Try on" at bounding box center [313, 350] width 28 height 13
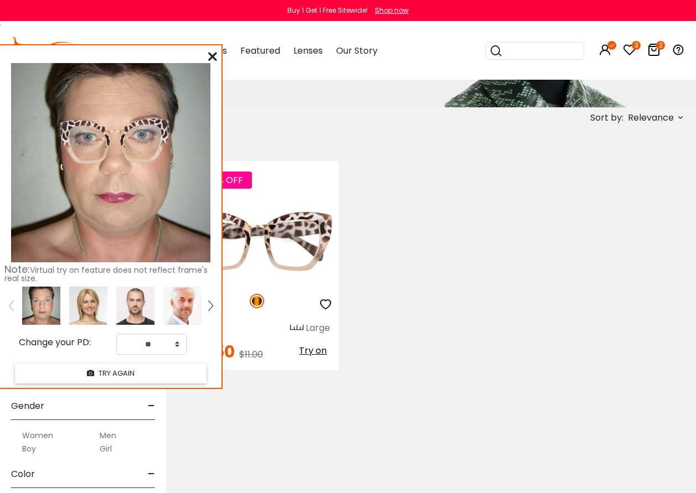
click at [446, 355] on div "50% OFF Wile Large $5.50 $11.00" at bounding box center [431, 265] width 518 height 242
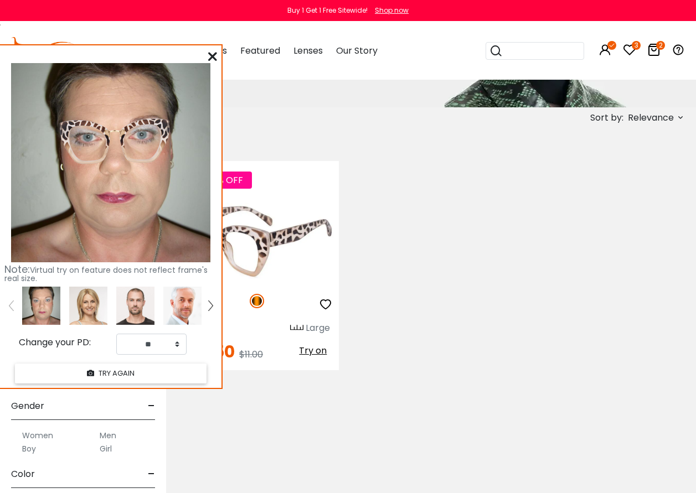
click at [273, 243] on img at bounding box center [258, 241] width 162 height 81
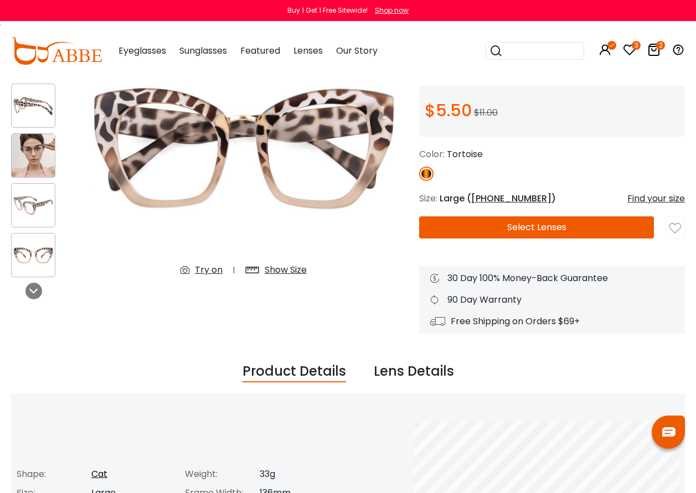
scroll to position [111, 0]
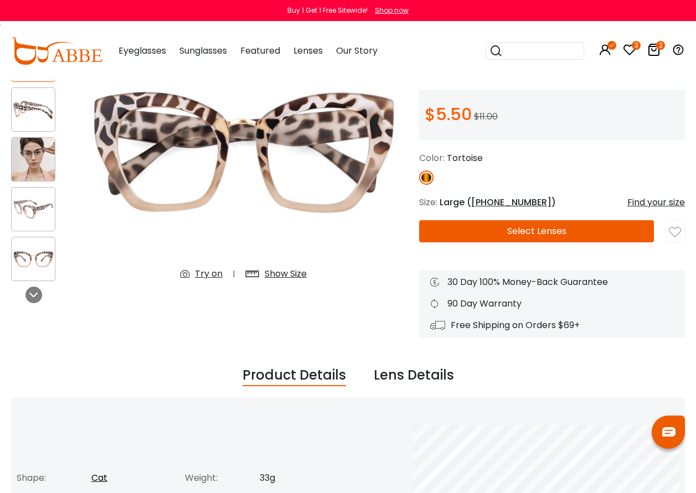
click at [546, 233] on button "Select Lenses" at bounding box center [536, 231] width 235 height 22
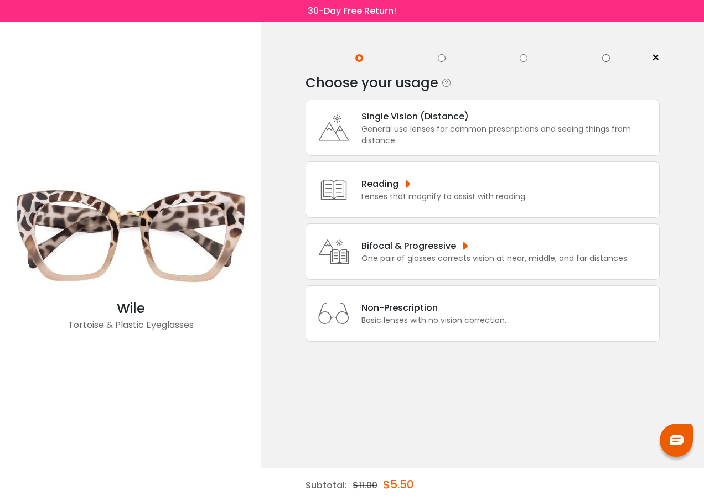
click at [356, 118] on div "Single Vision (Distance) General use lenses for common prescriptions and seeing…" at bounding box center [505, 128] width 298 height 37
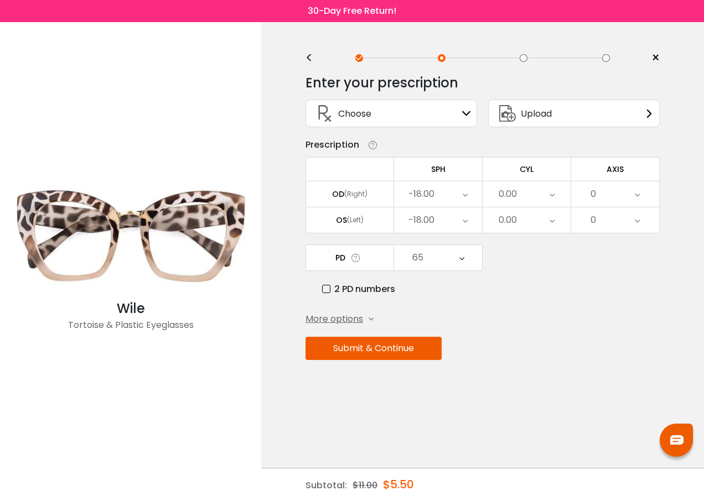
click at [393, 352] on button "Submit & Continue" at bounding box center [373, 348] width 136 height 23
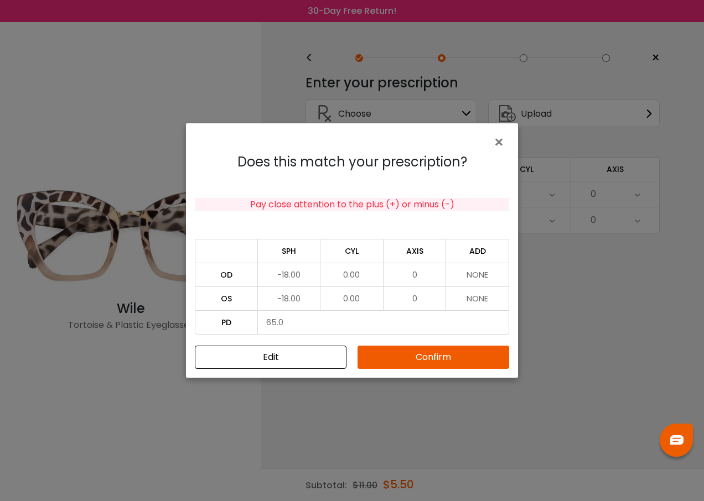
click at [409, 354] on button "Confirm" at bounding box center [433, 357] width 152 height 23
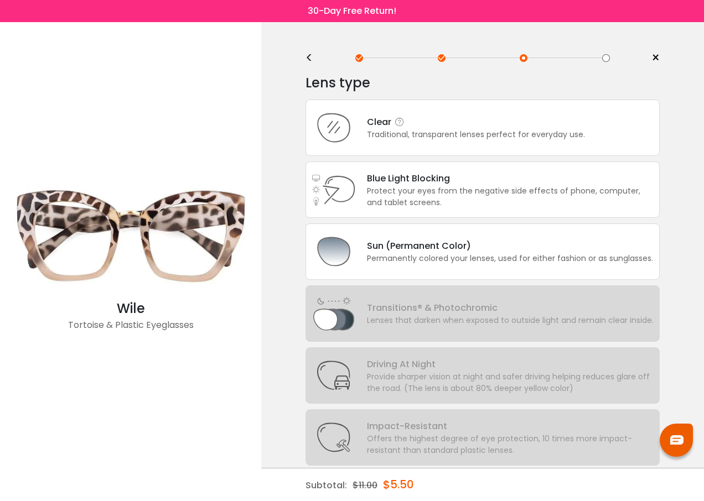
click at [392, 118] on div "Clear" at bounding box center [476, 122] width 218 height 14
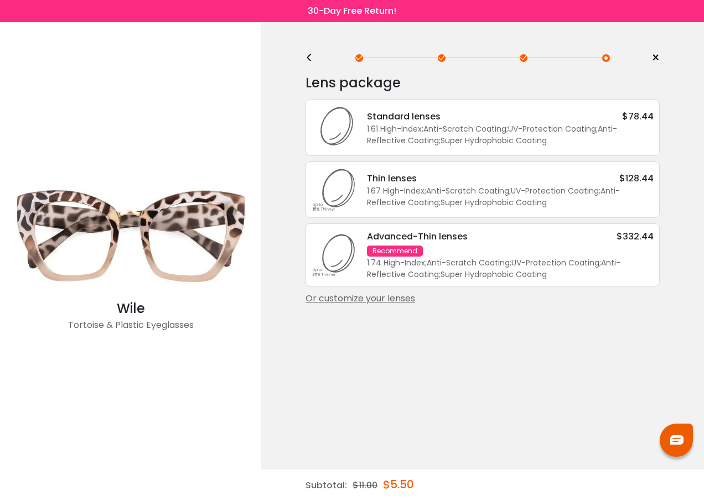
click at [388, 298] on div "Or customize your lenses" at bounding box center [482, 298] width 354 height 13
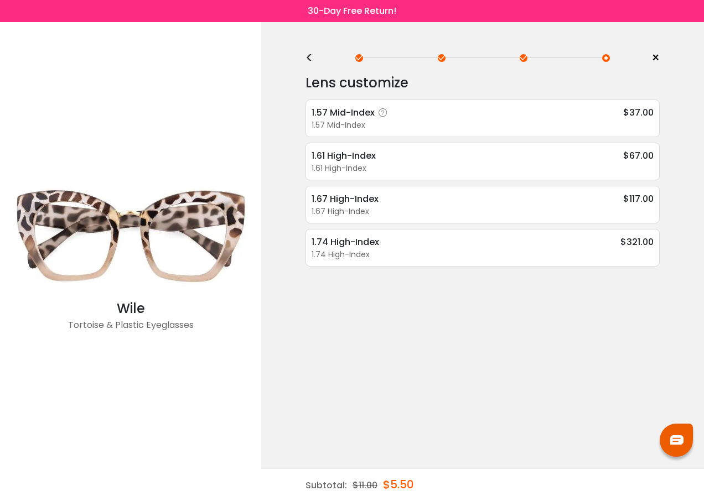
click at [370, 121] on div "1.57 Mid-Index" at bounding box center [483, 126] width 342 height 12
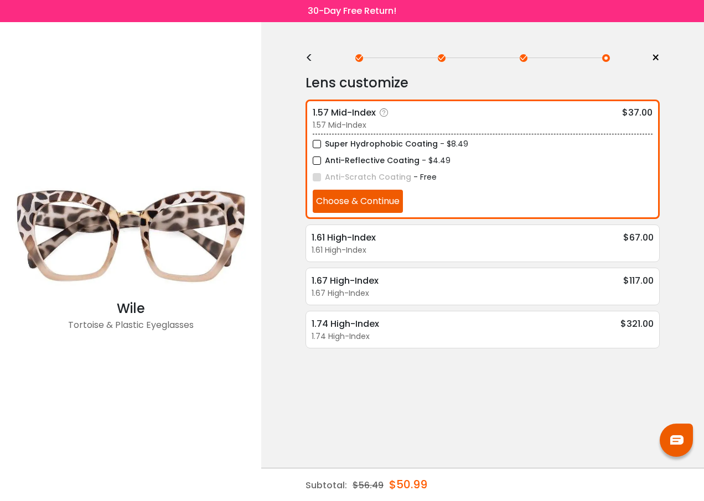
click at [342, 201] on button "Choose & Continue" at bounding box center [358, 201] width 90 height 23
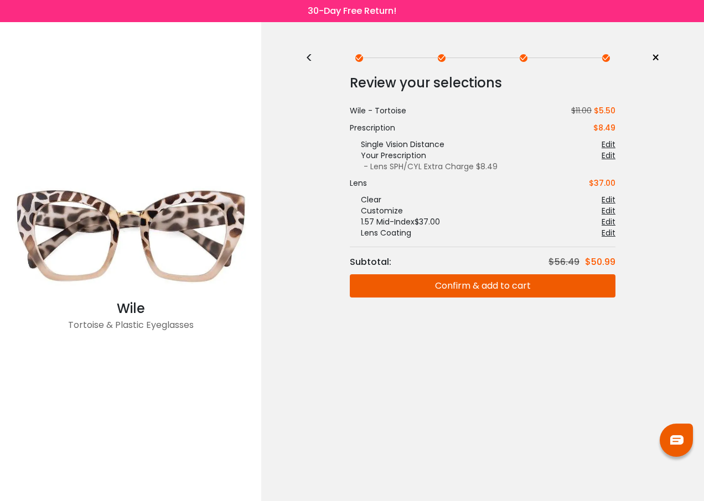
click at [495, 281] on button "Confirm & add to cart" at bounding box center [483, 285] width 266 height 23
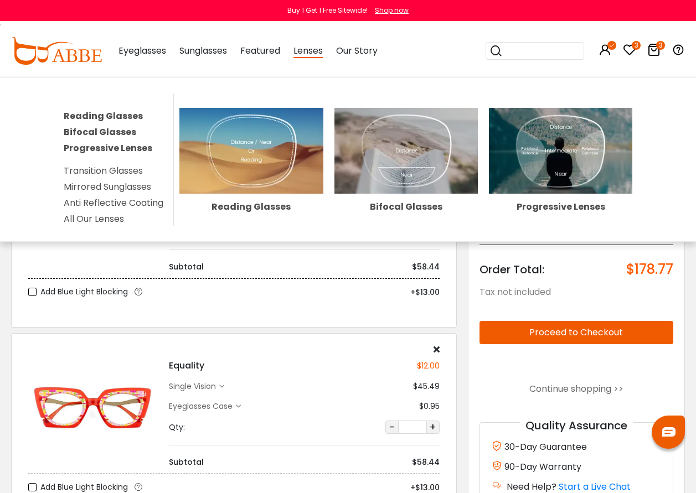
click at [405, 207] on div "Bifocal Glasses" at bounding box center [405, 207] width 143 height 9
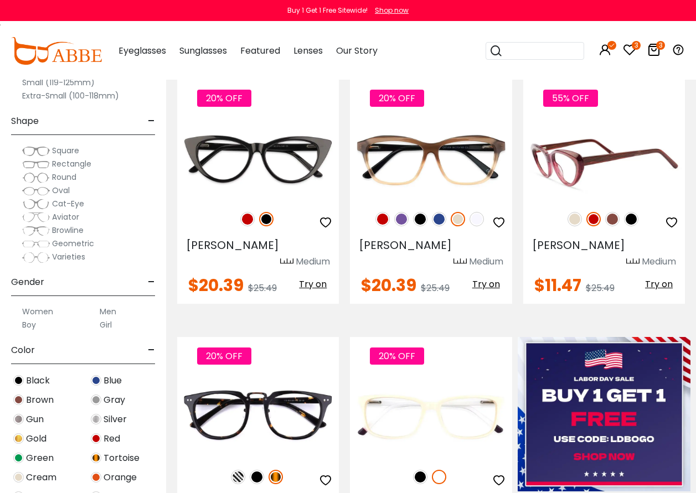
scroll to position [775, 0]
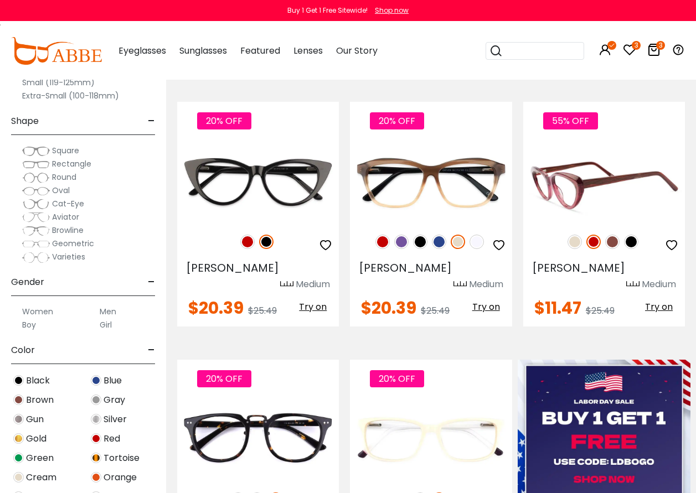
click at [658, 300] on span "Try on" at bounding box center [659, 306] width 28 height 13
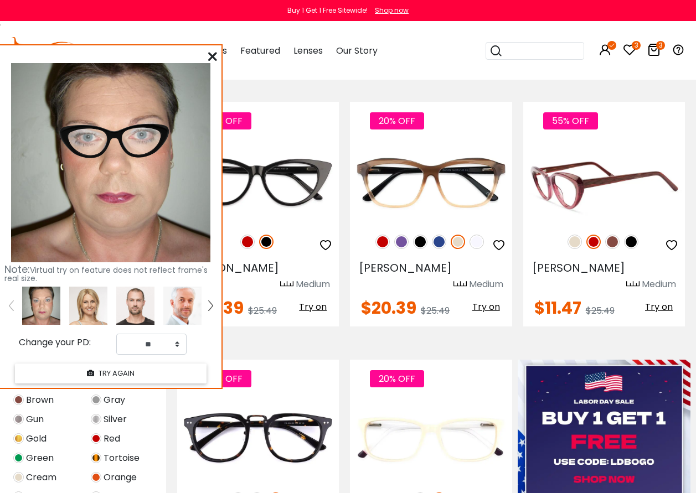
click at [613, 242] on img at bounding box center [612, 242] width 14 height 14
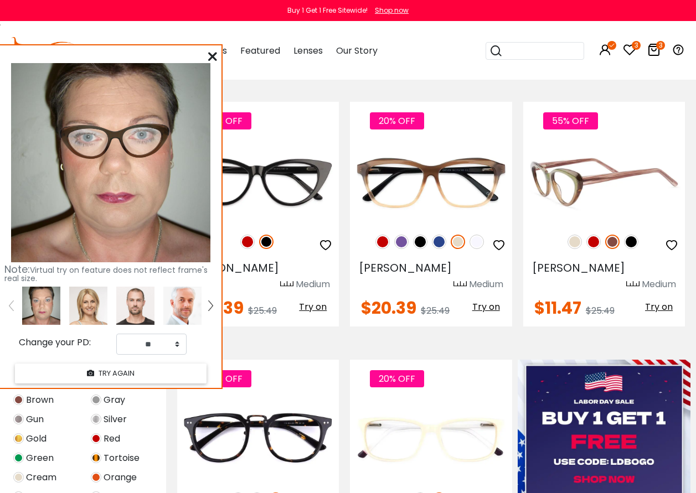
click at [570, 244] on img at bounding box center [574, 242] width 14 height 14
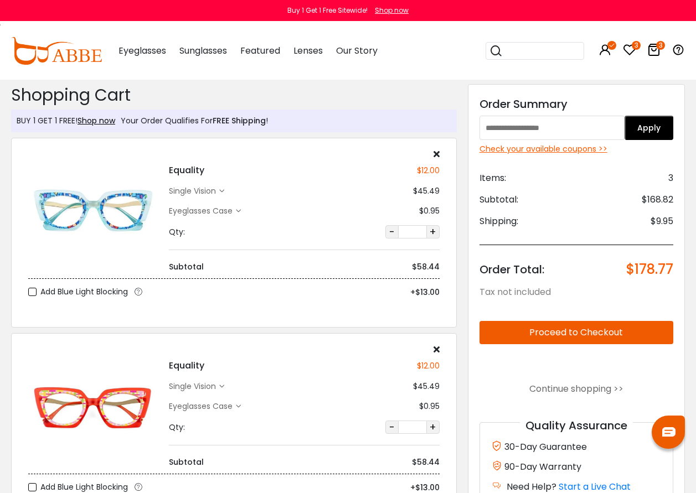
click at [523, 123] on input "text" at bounding box center [552, 128] width 146 height 24
type input "******"
click at [650, 133] on button "Apply" at bounding box center [648, 128] width 49 height 24
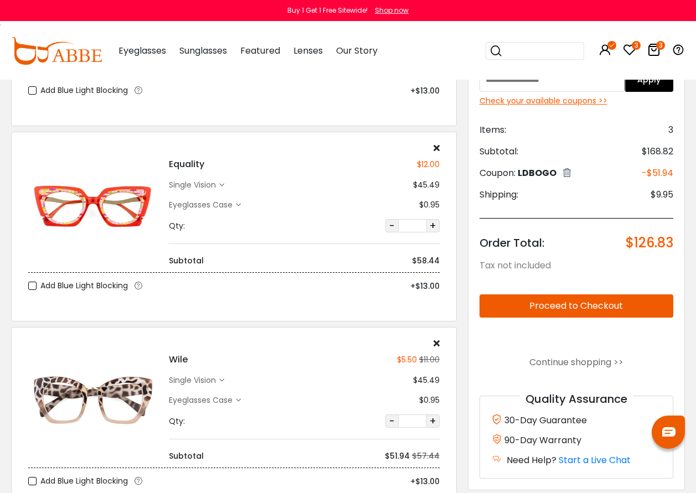
scroll to position [221, 0]
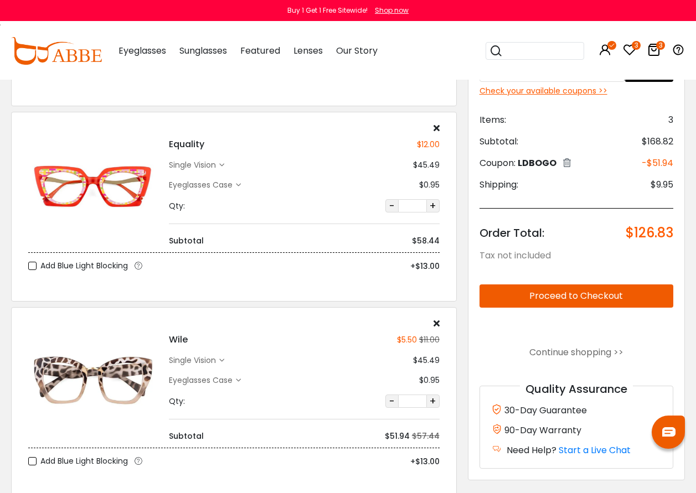
click at [435, 128] on icon at bounding box center [436, 127] width 6 height 9
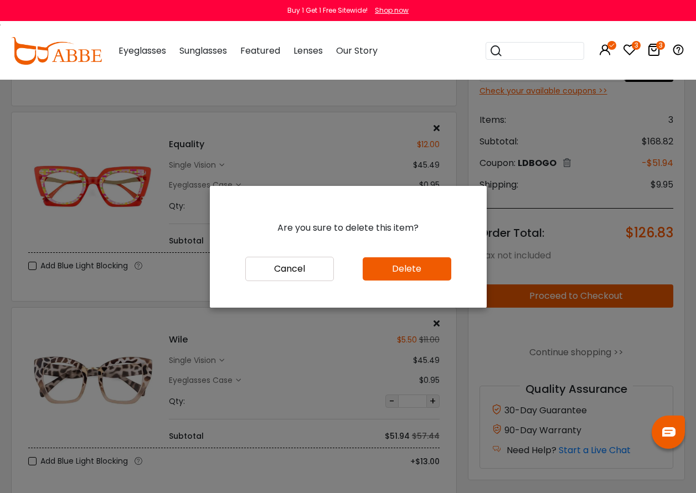
click at [386, 273] on button "Delete" at bounding box center [406, 268] width 89 height 23
